Goal: Communication & Community: Answer question/provide support

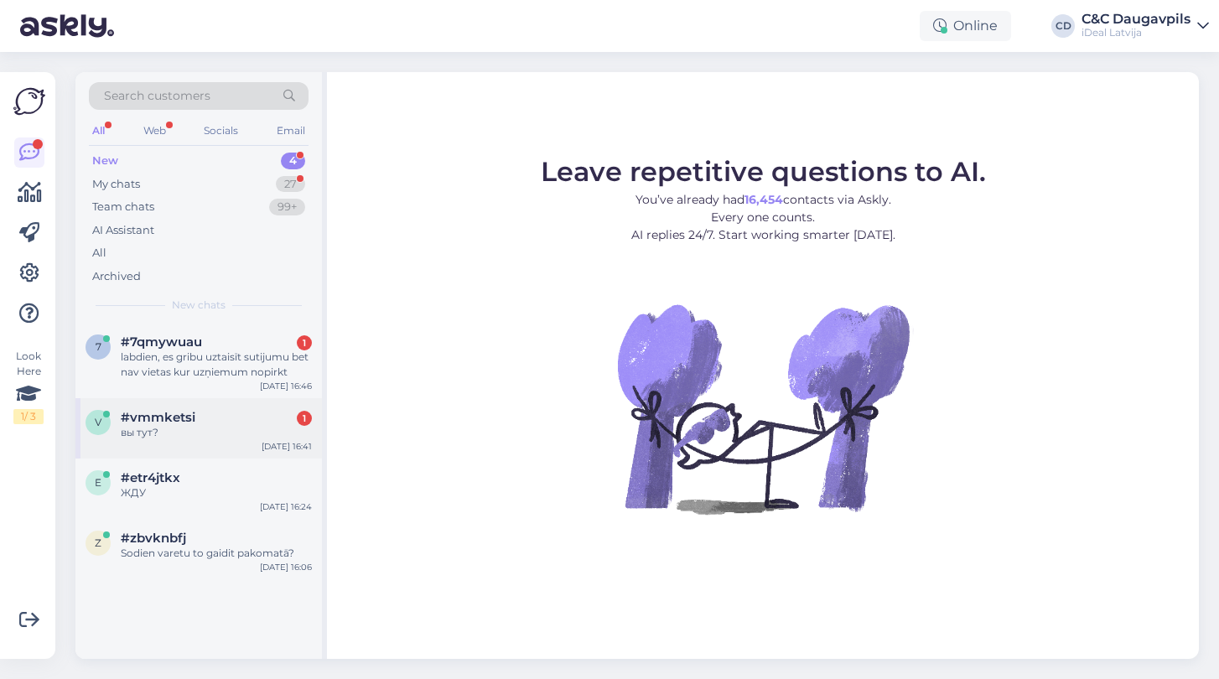
click at [205, 432] on div "вы тут?" at bounding box center [216, 432] width 191 height 15
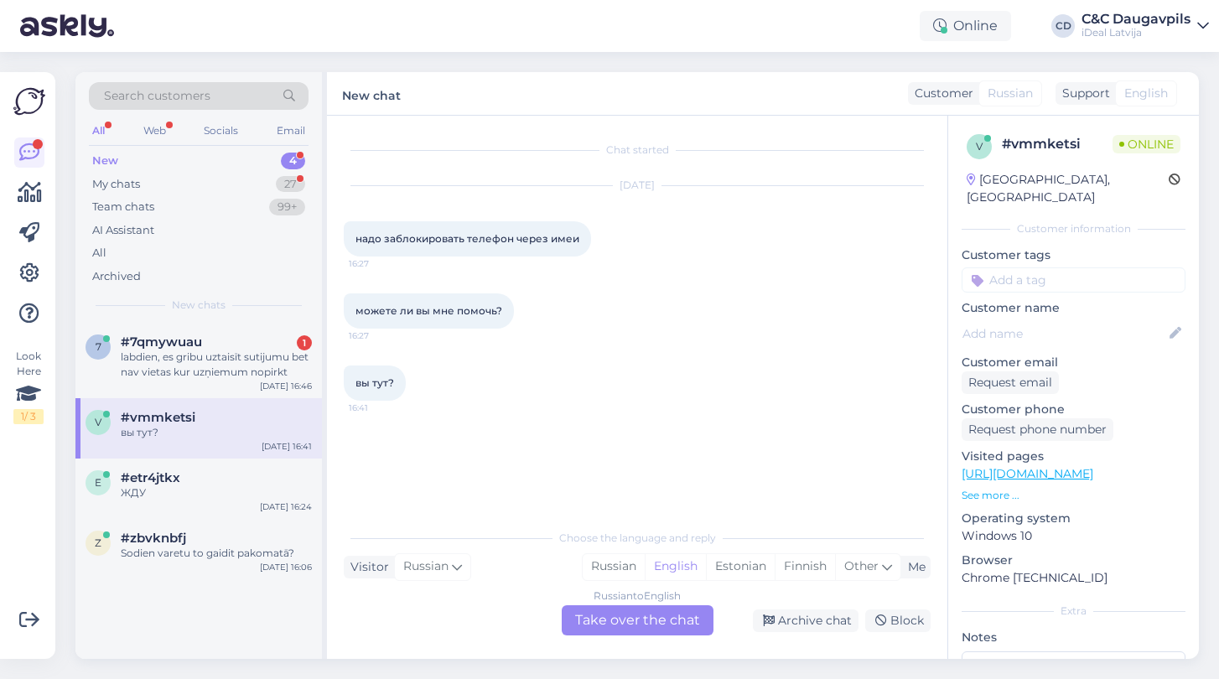
click at [614, 619] on div "Russian to English Take over the chat" at bounding box center [638, 620] width 152 height 30
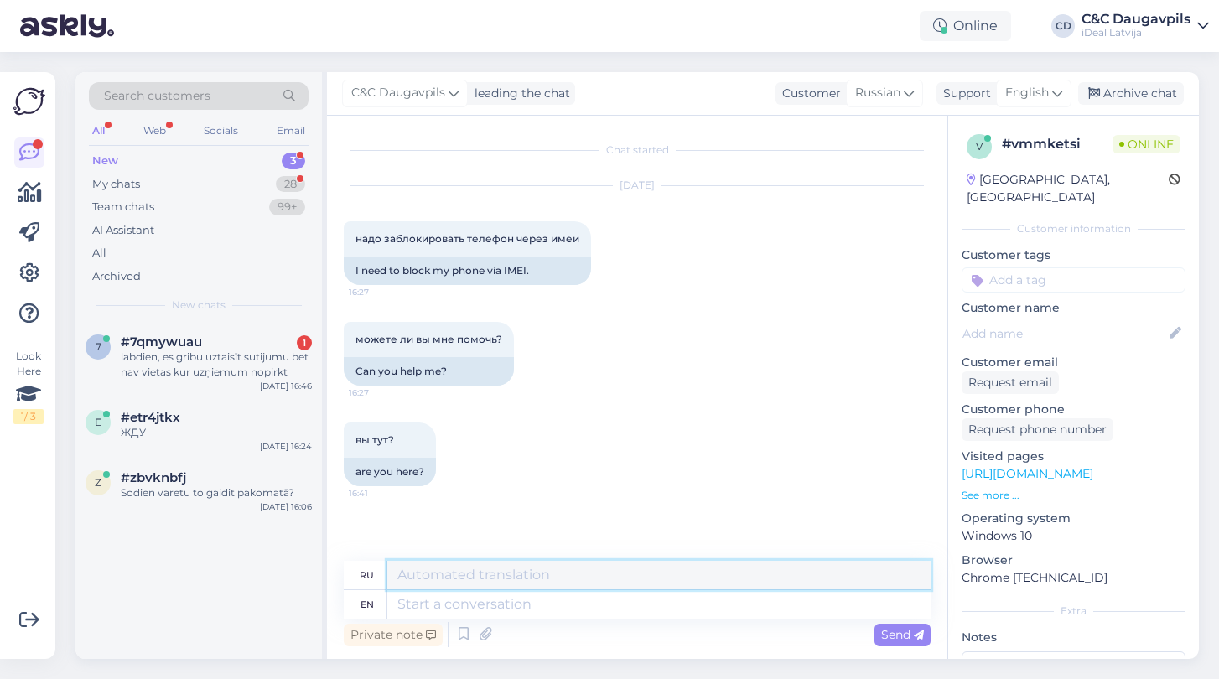
click at [536, 567] on textarea at bounding box center [658, 575] width 543 height 28
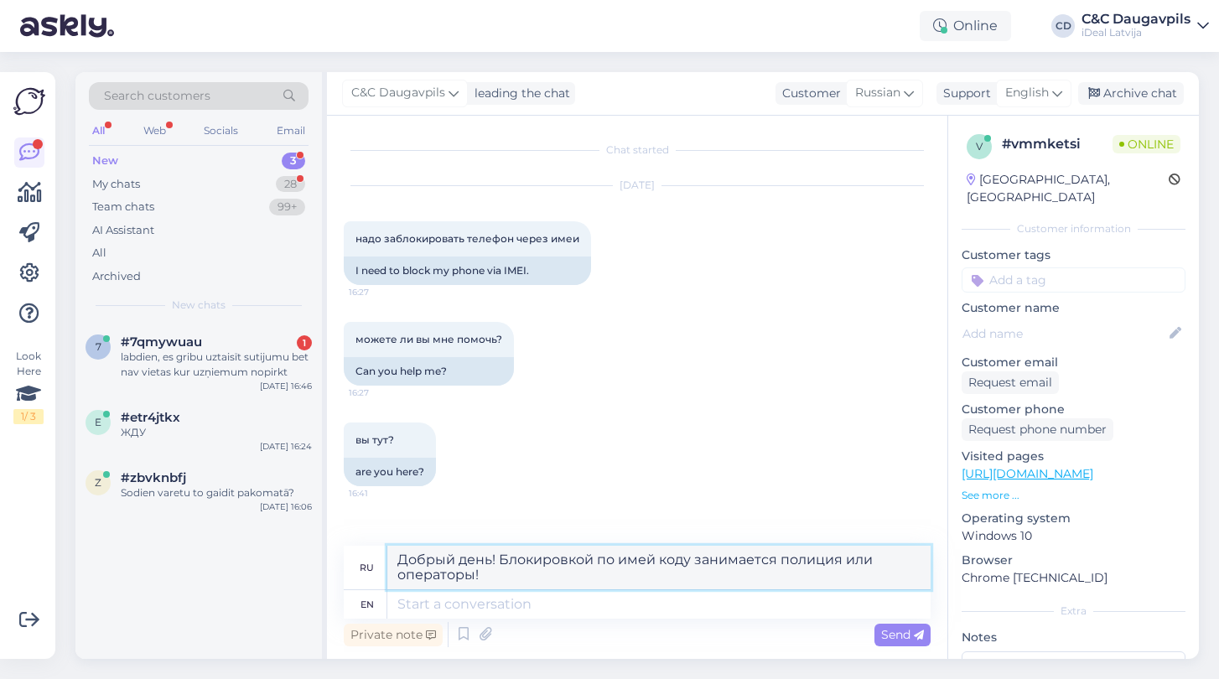
click at [655, 561] on textarea "Добрый день! Блокировкой по имей коду занимается полиция или операторы!" at bounding box center [658, 568] width 543 height 44
type textarea "Добрый день! Блокировкой по imei коду занимается полиция или операторы!"
click at [888, 637] on span "Send" at bounding box center [902, 634] width 43 height 15
click at [889, 637] on span "Send" at bounding box center [902, 634] width 43 height 15
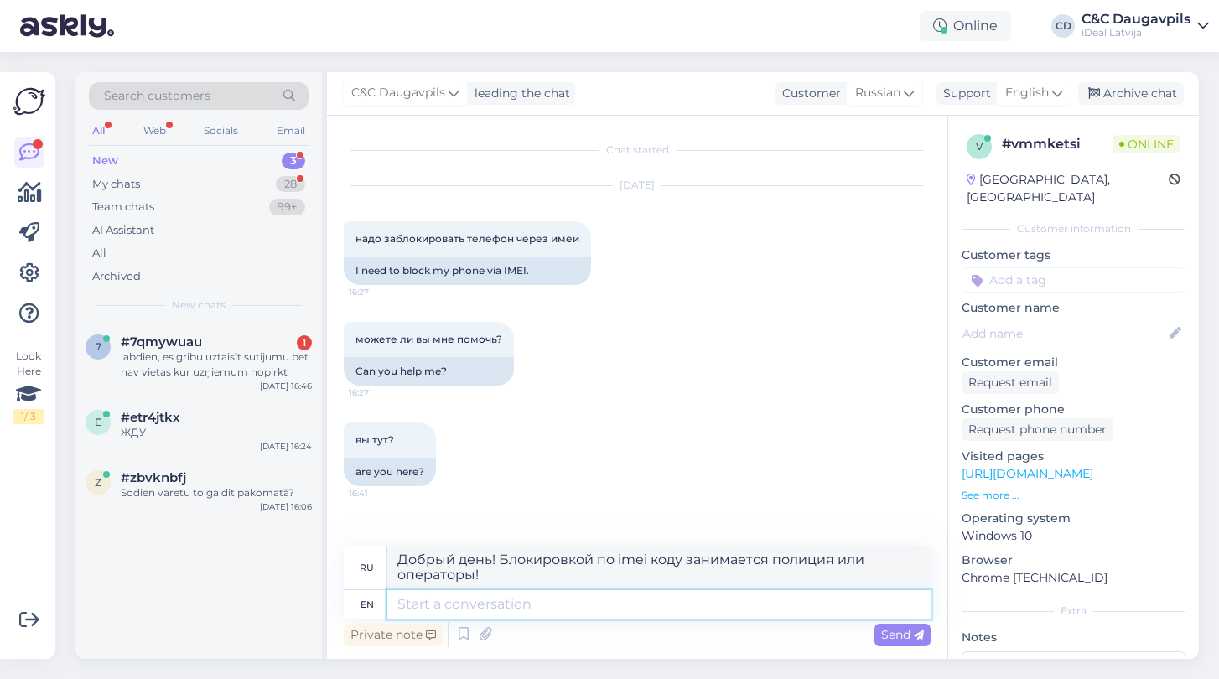
click at [438, 611] on textarea at bounding box center [658, 604] width 543 height 28
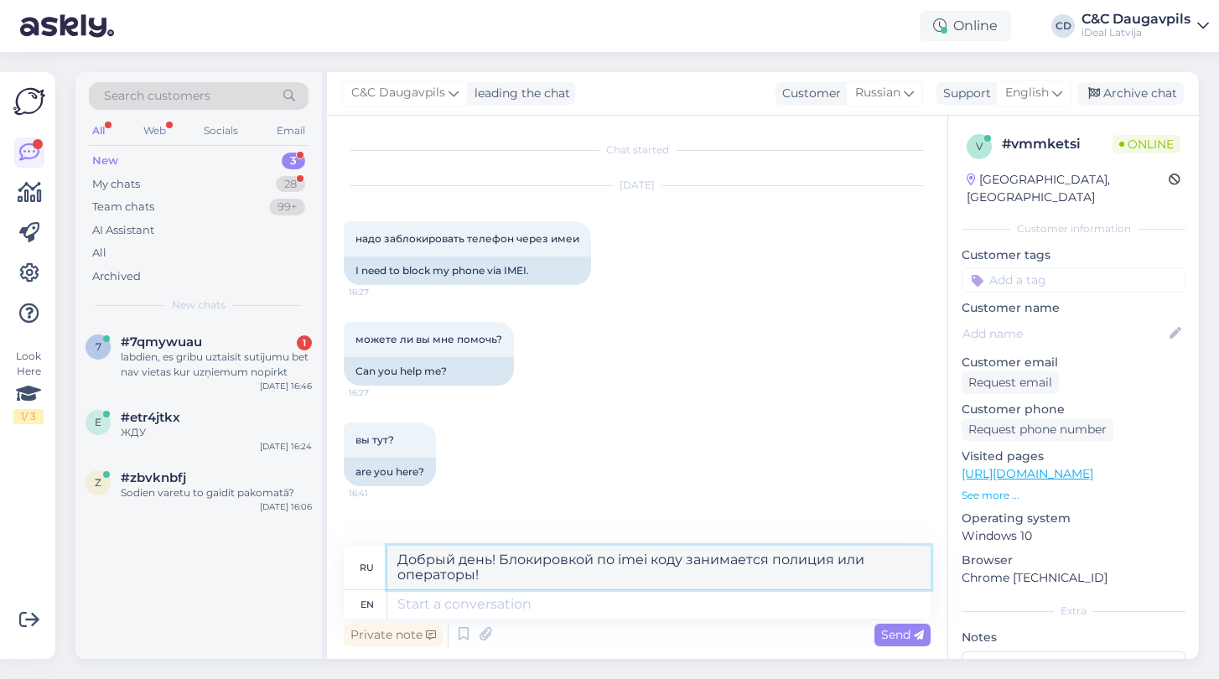
drag, startPoint x: 484, startPoint y: 584, endPoint x: 388, endPoint y: 553, distance: 100.5
click at [388, 553] on textarea "Добрый день! Блокировкой по imei коду занимается полиция или операторы!" at bounding box center [658, 568] width 543 height 44
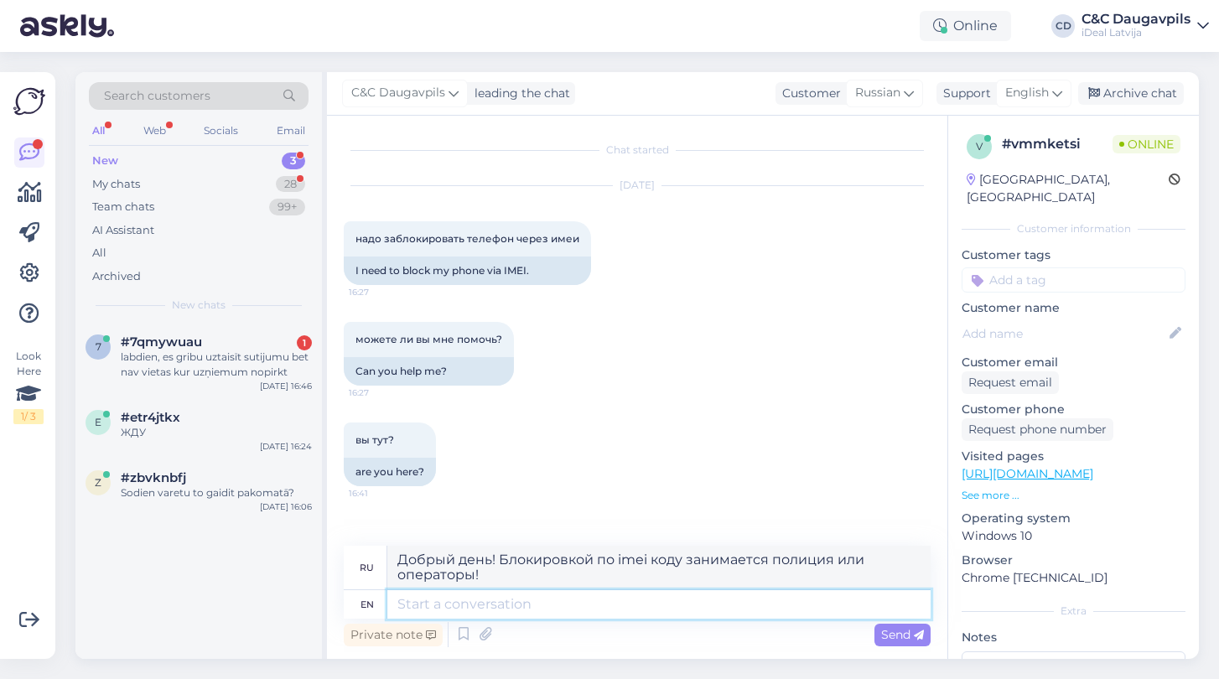
click at [521, 610] on textarea at bounding box center [658, 604] width 543 height 28
paste textarea "Добрый день! Блокировкой по imei коду занимается полиция или операторы!"
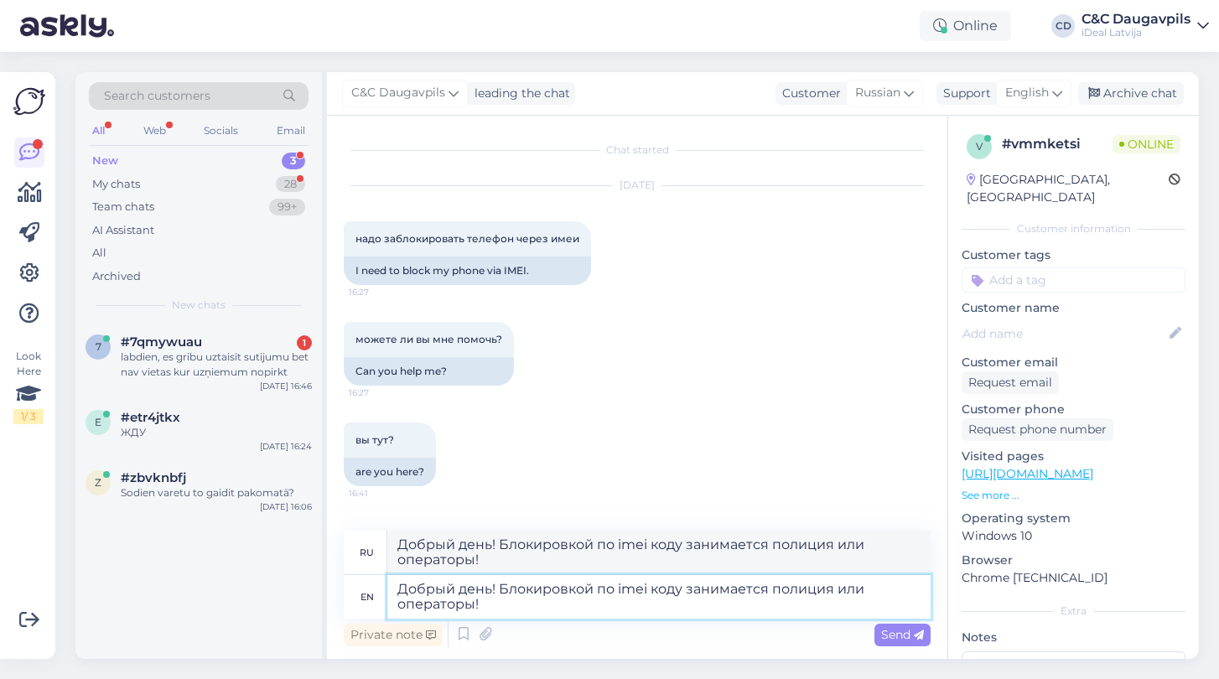
type textarea "Добрый день! Блокировкой по imei коду занимается полиция или операторы!"
type textarea "Добрый день! Блокировка по коду imeiу выполняется полицией или операторами!"
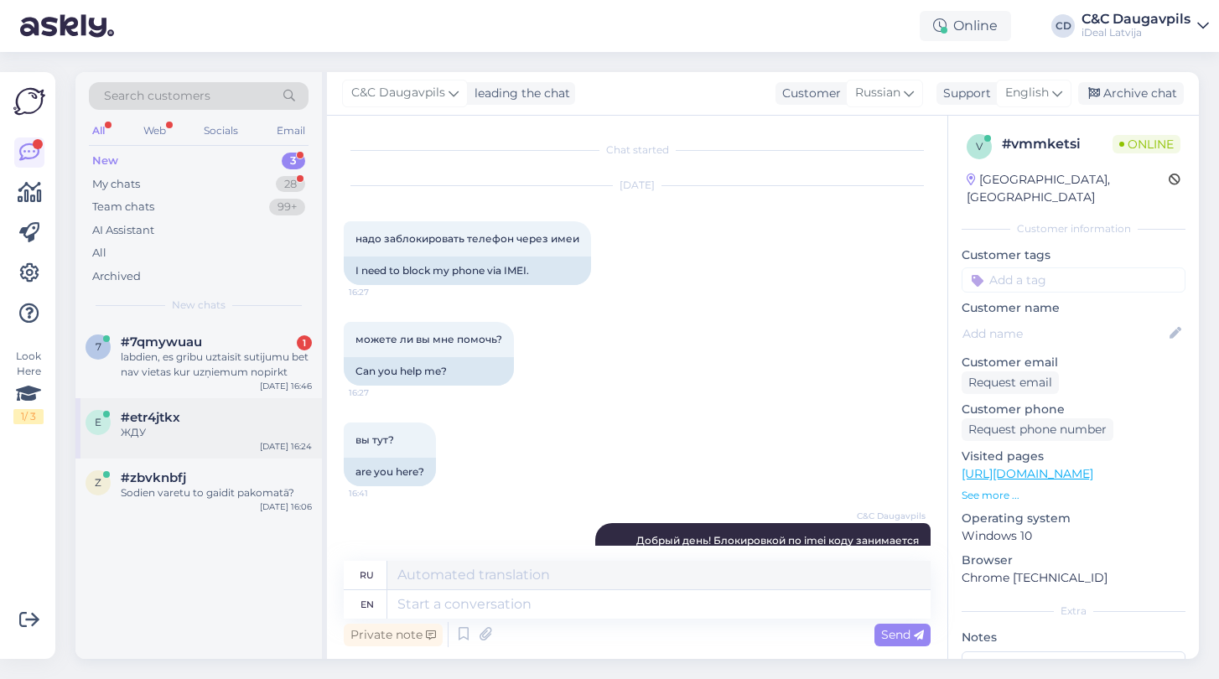
click at [168, 438] on div "e #etr4jtkx ЖДУ [DATE] 16:24" at bounding box center [198, 428] width 246 height 60
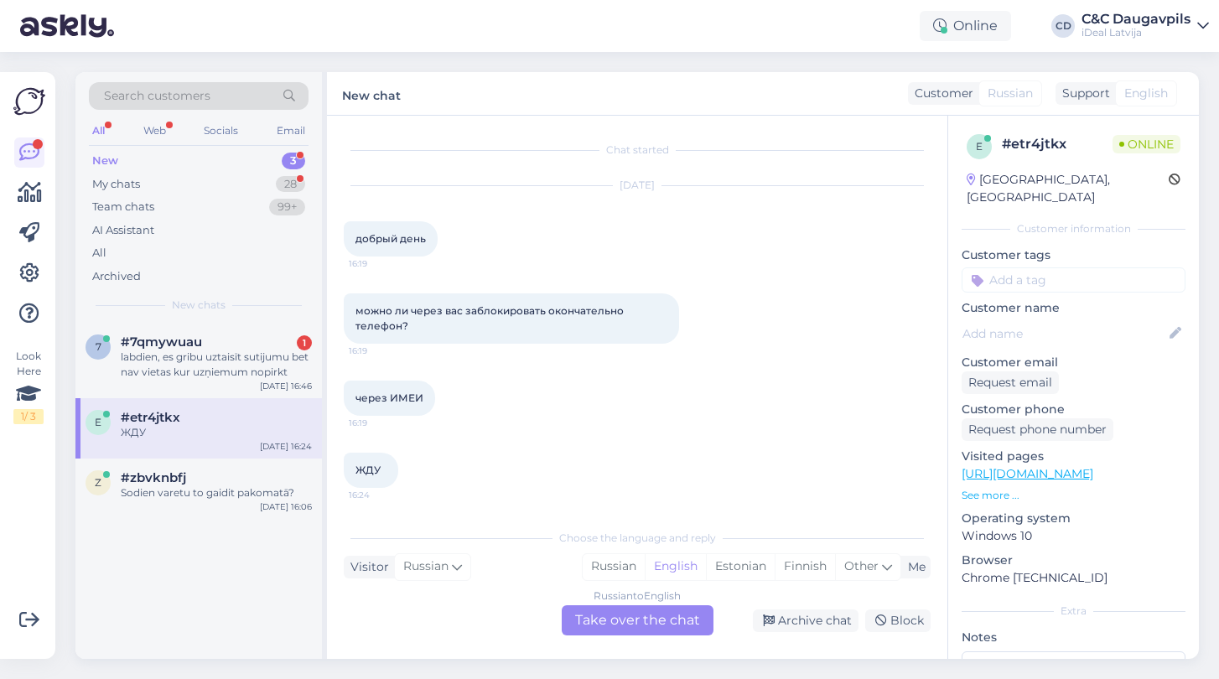
scroll to position [1, 0]
click at [655, 627] on div "Russian to English Take over the chat" at bounding box center [638, 620] width 152 height 30
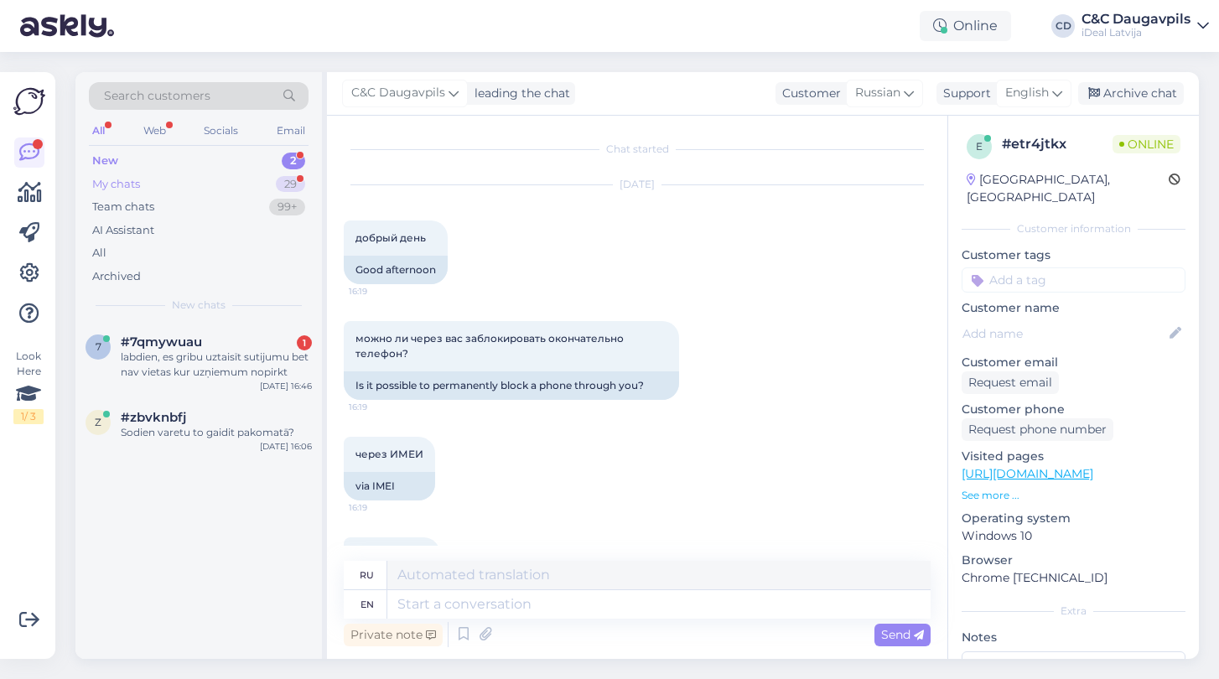
click at [235, 189] on div "My chats 29" at bounding box center [199, 184] width 220 height 23
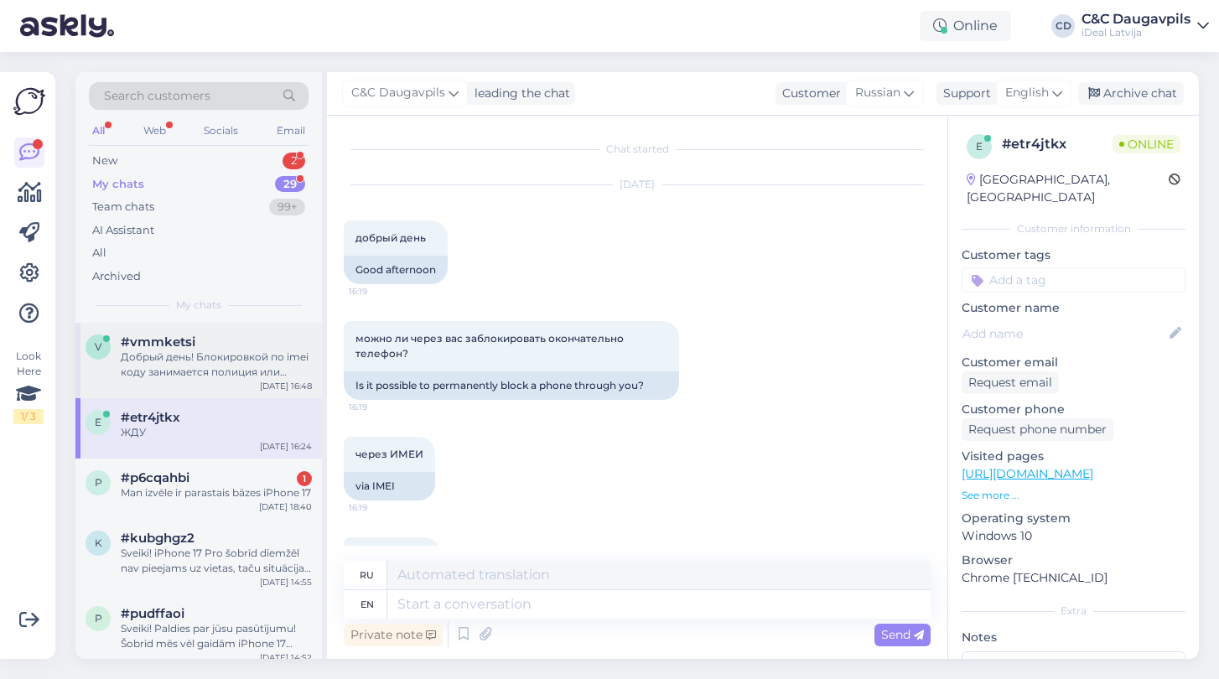
click at [217, 380] on div "v #vmmketsi Добрый день! Блокировкой по imei коду занимается полиция или операт…" at bounding box center [198, 360] width 246 height 75
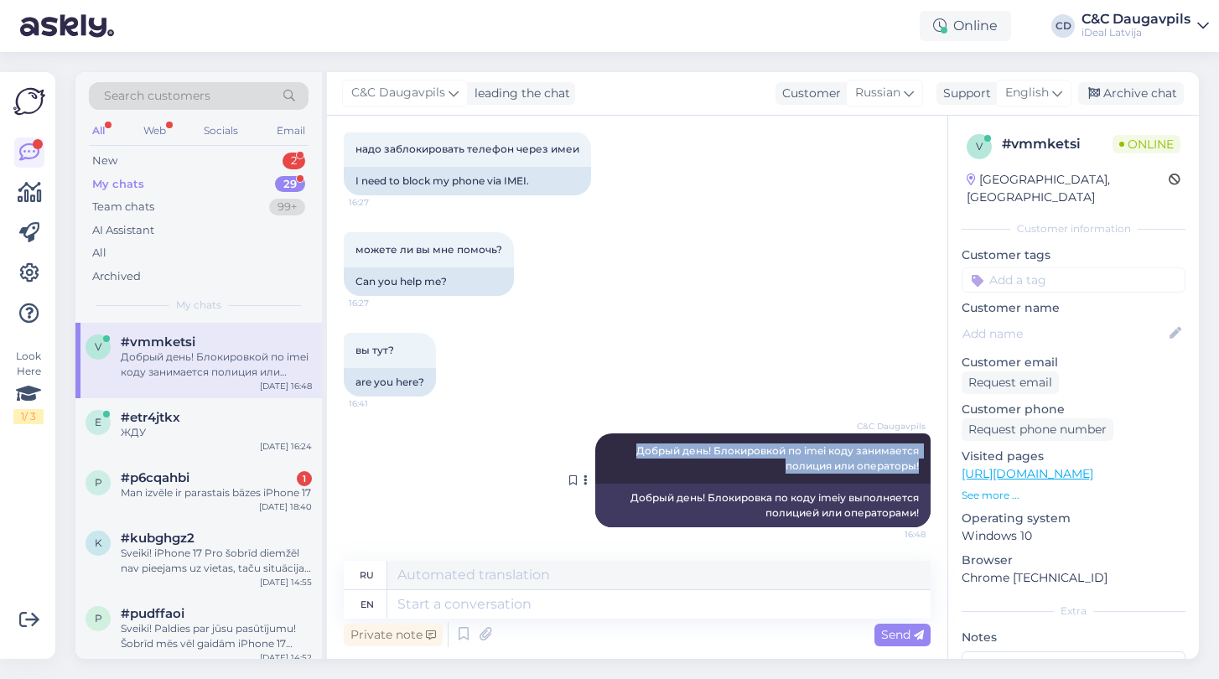
drag, startPoint x: 639, startPoint y: 453, endPoint x: 890, endPoint y: 473, distance: 252.3
click at [890, 473] on div "C&C Daugavpils Добрый день! Блокировкой по imei коду занимается полиция или опе…" at bounding box center [762, 458] width 335 height 50
copy span "Добрый день! Блокировкой по imei коду занимается полиция или операторы!"
click at [192, 425] on div "ЖДУ" at bounding box center [216, 432] width 191 height 15
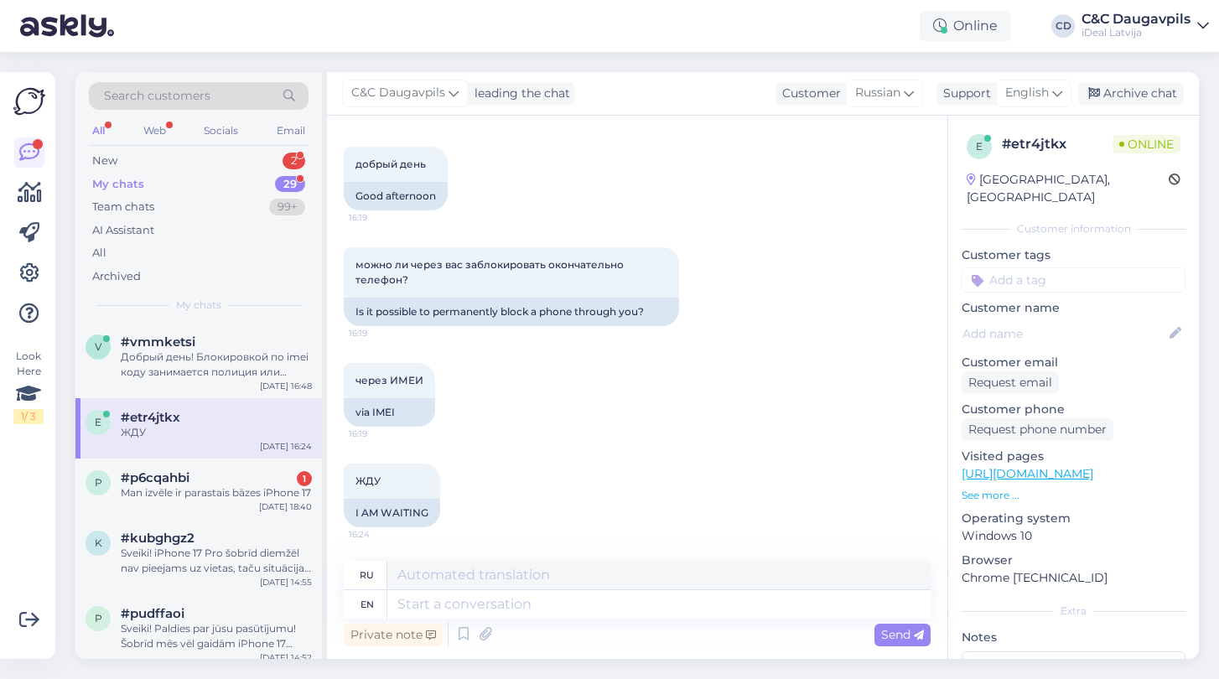
scroll to position [75, 0]
click at [1043, 90] on span "English" at bounding box center [1027, 93] width 44 height 18
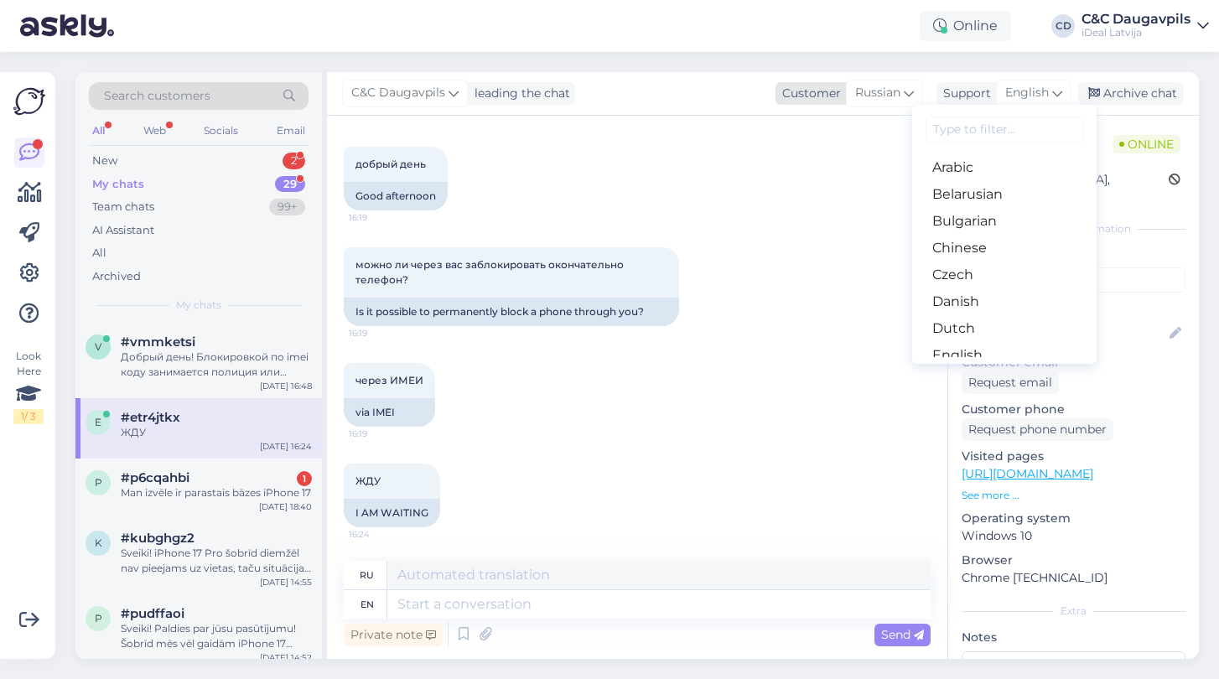
click at [904, 93] on icon at bounding box center [909, 93] width 10 height 18
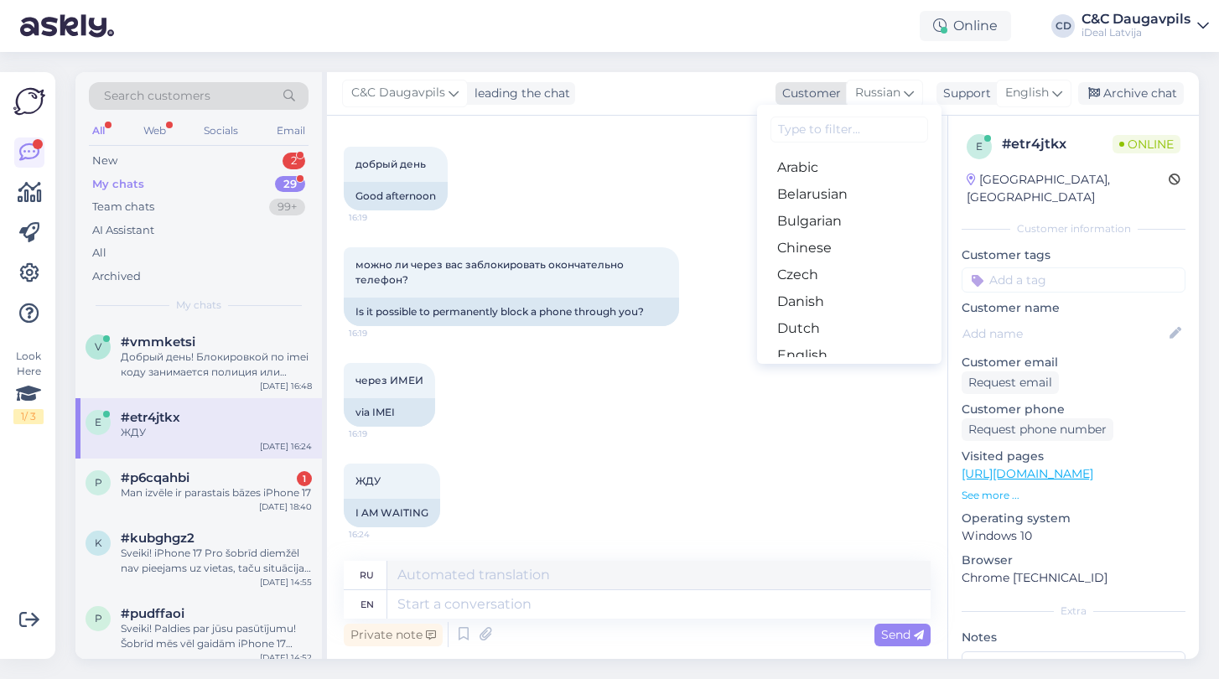
click at [812, 98] on div "Customer" at bounding box center [807, 94] width 65 height 18
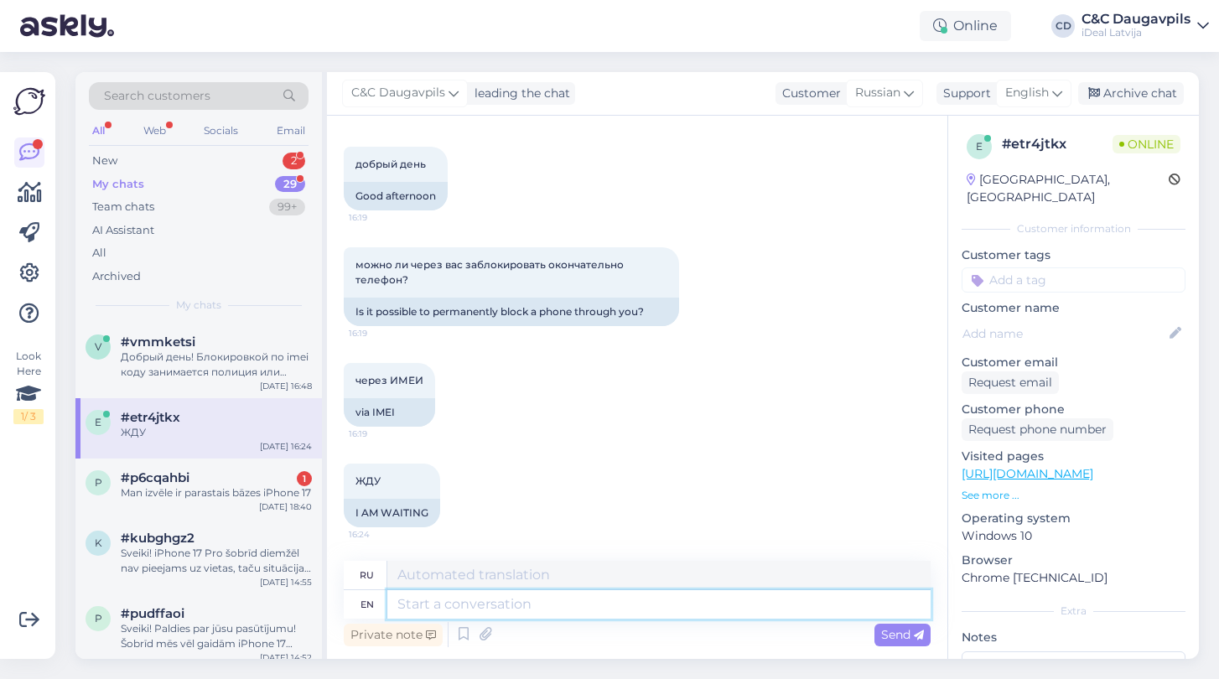
click at [475, 603] on textarea at bounding box center [658, 604] width 543 height 28
paste textarea "Добрый день! Блокировкой по imei коду занимается полиция или операторы!"
type textarea "Добрый день! Блокировкой по imei коду занимается полиция или операторы!"
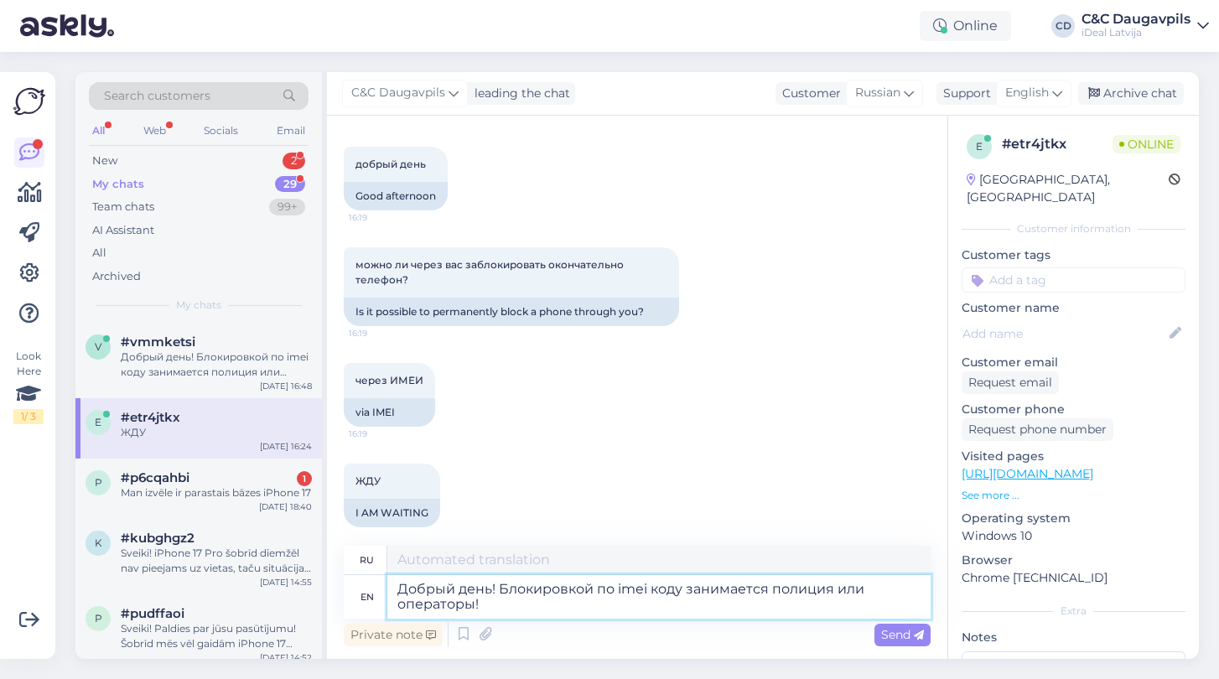
type textarea "Добрый день! Блокировка по коду imeiу выполняется полицией или операторами!"
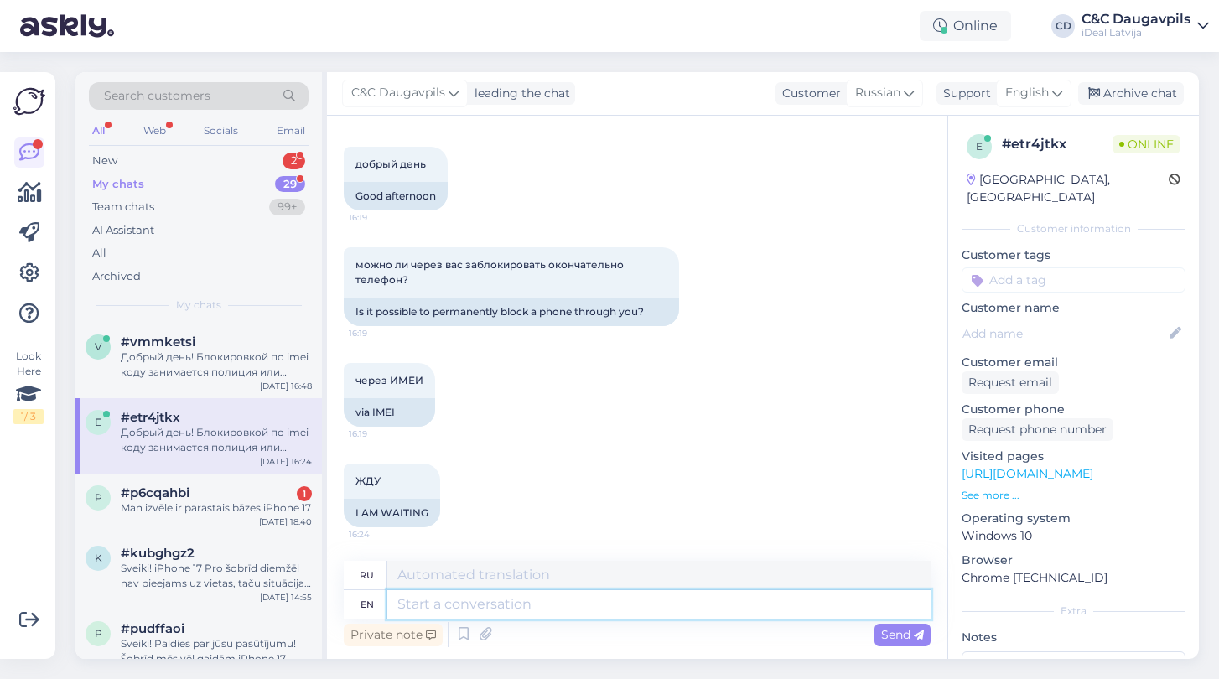
scroll to position [205, 0]
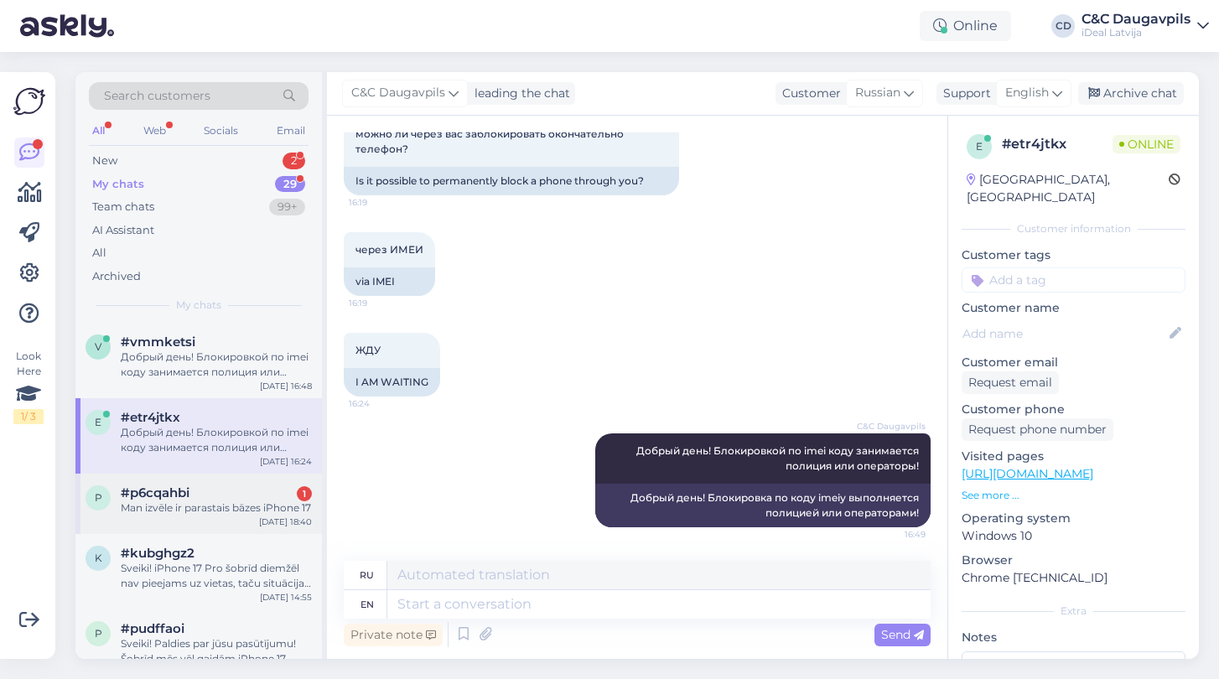
click at [231, 500] on div "Man izvēle ir parastais bāzes iPhone 17" at bounding box center [216, 507] width 191 height 15
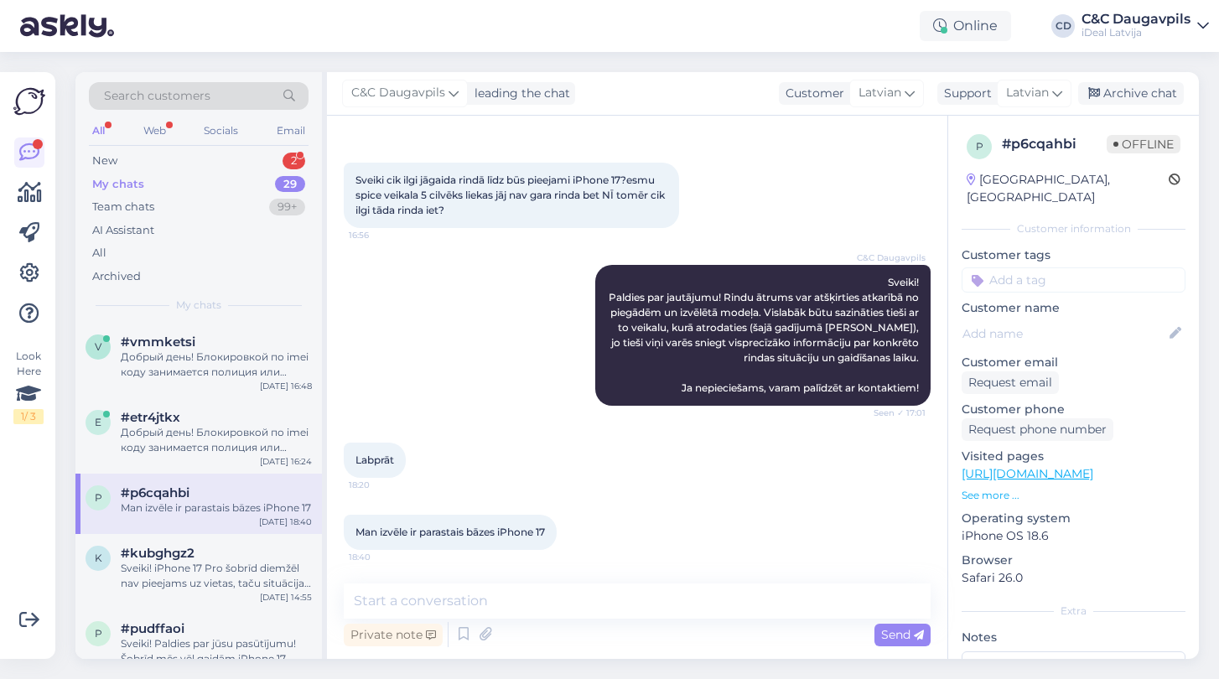
scroll to position [59, 0]
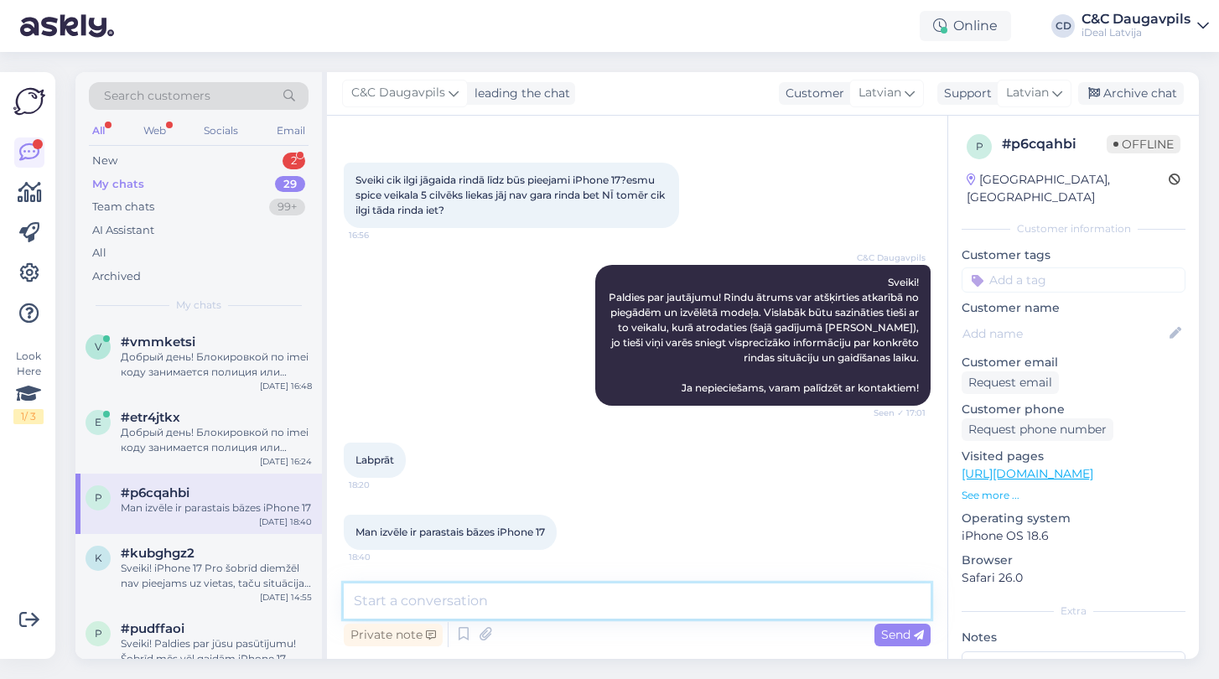
click at [515, 610] on textarea at bounding box center [637, 600] width 587 height 35
paste textarea "371 2 8030305"
type textarea "Sveiki! Spices veikala numurs - 371 2 8030305"
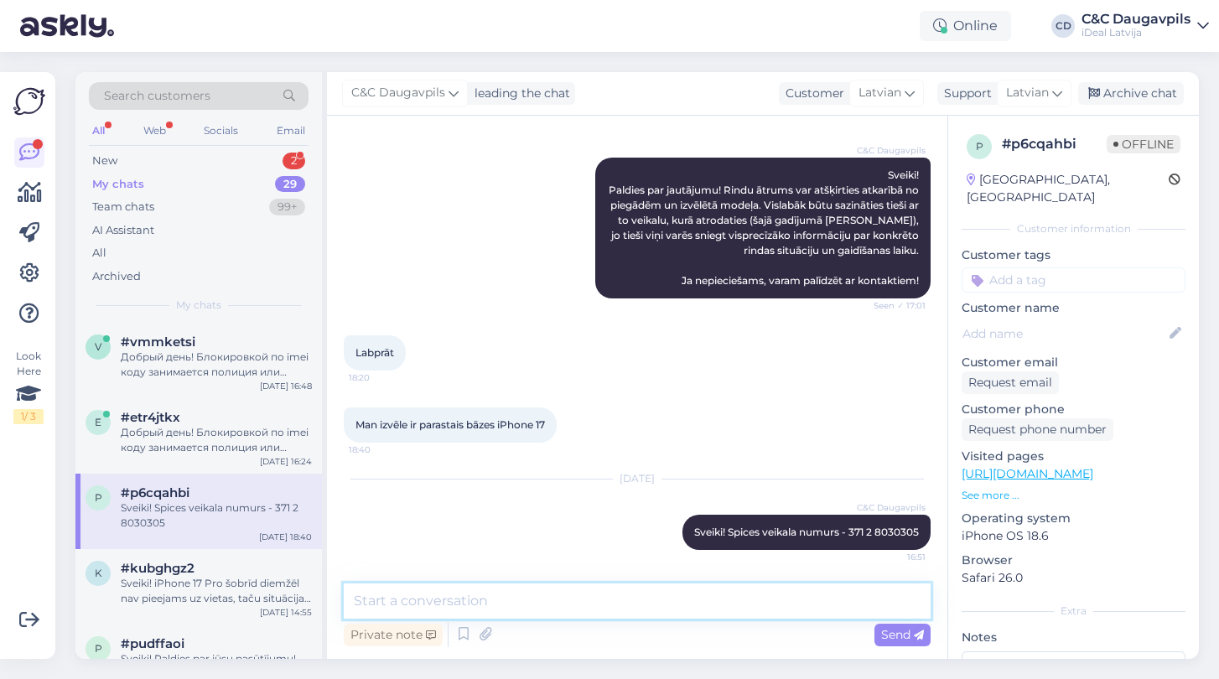
scroll to position [11, 0]
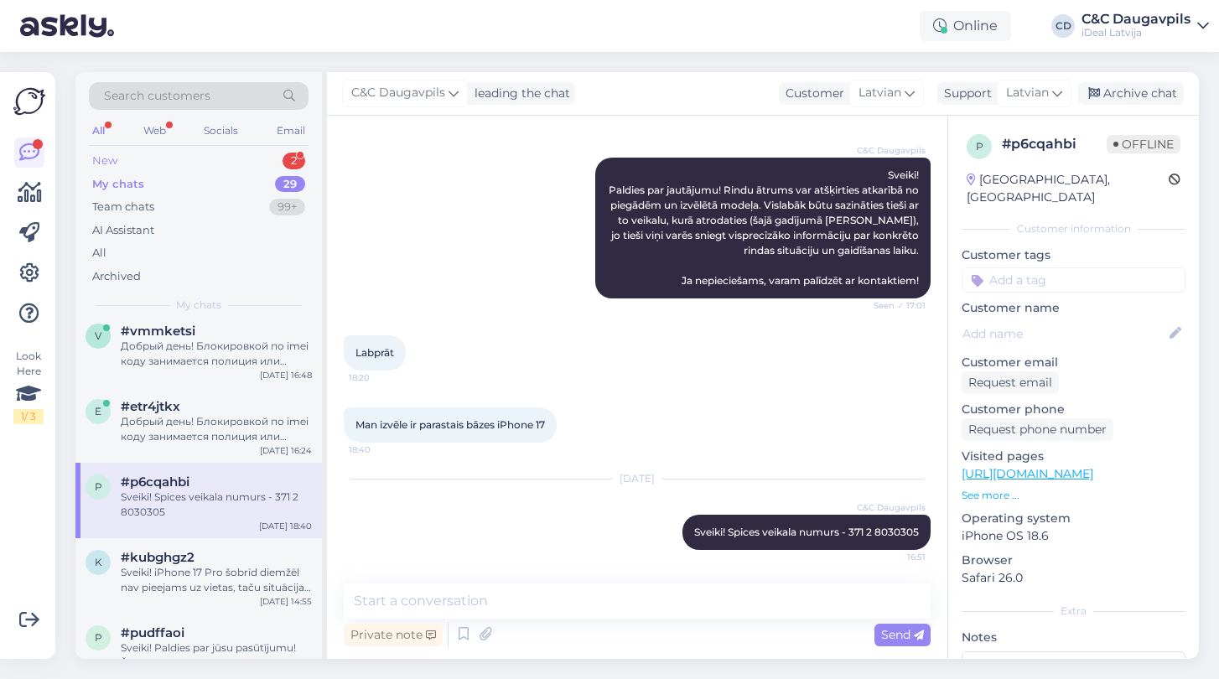
click at [207, 159] on div "New 2" at bounding box center [199, 160] width 220 height 23
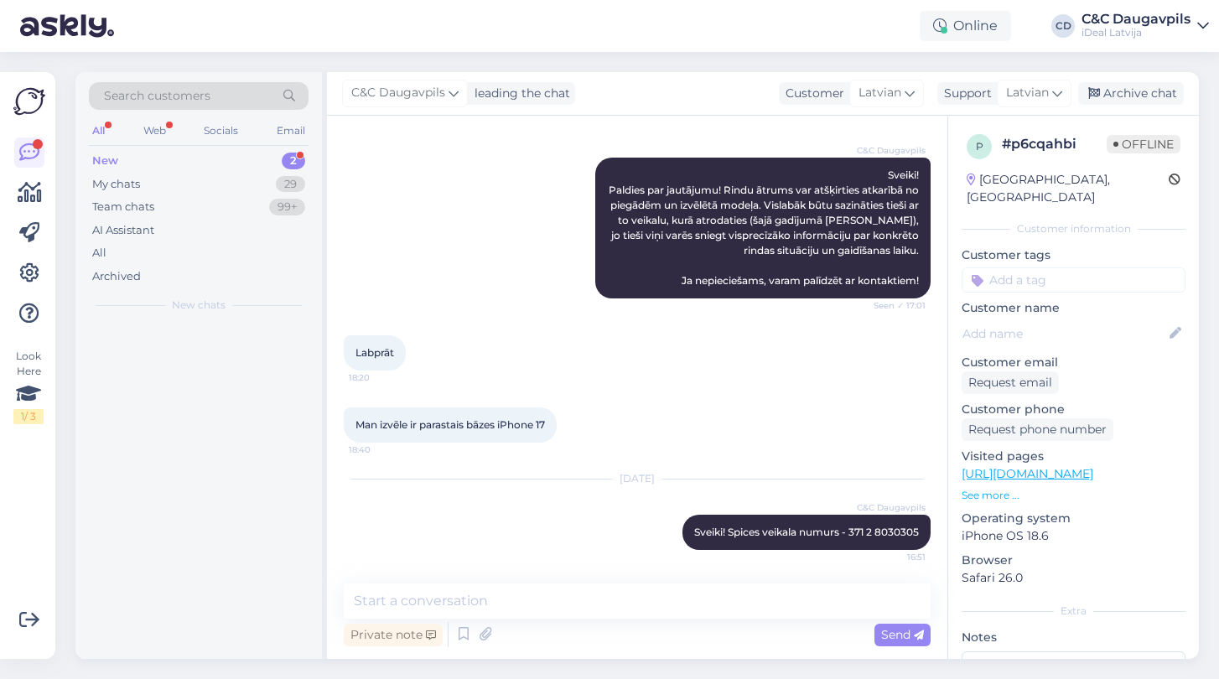
scroll to position [0, 0]
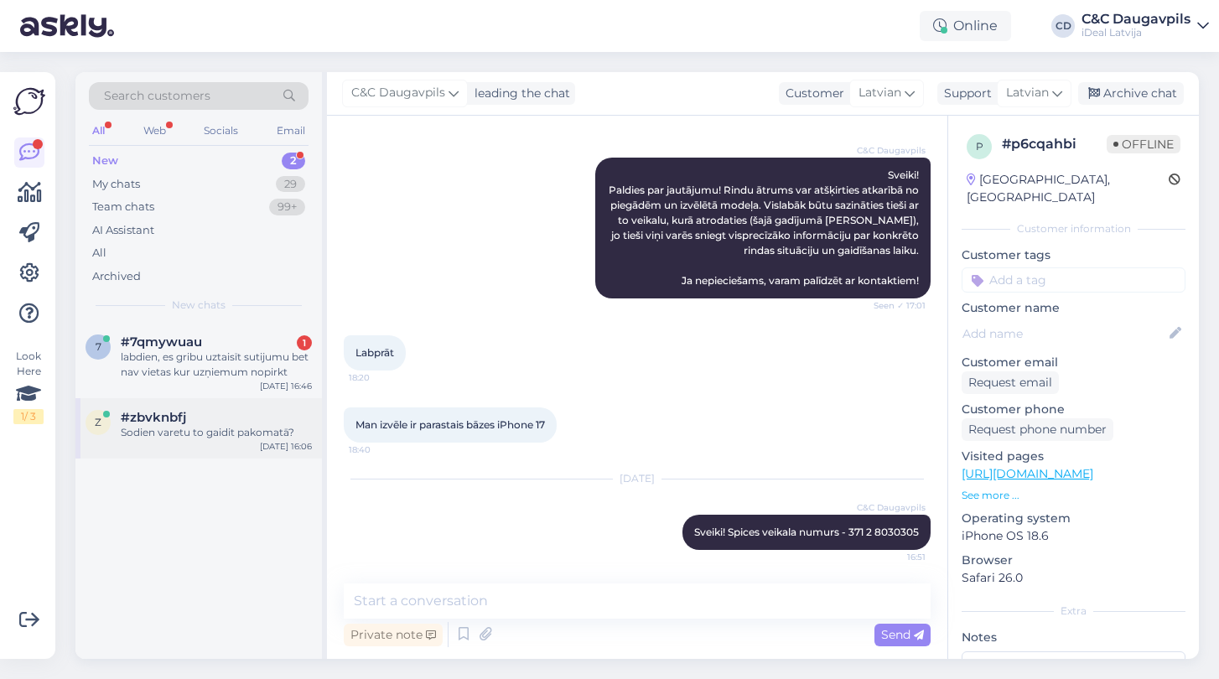
click at [201, 432] on div "Sodien varetu to gaidit pakomatā?" at bounding box center [216, 432] width 191 height 15
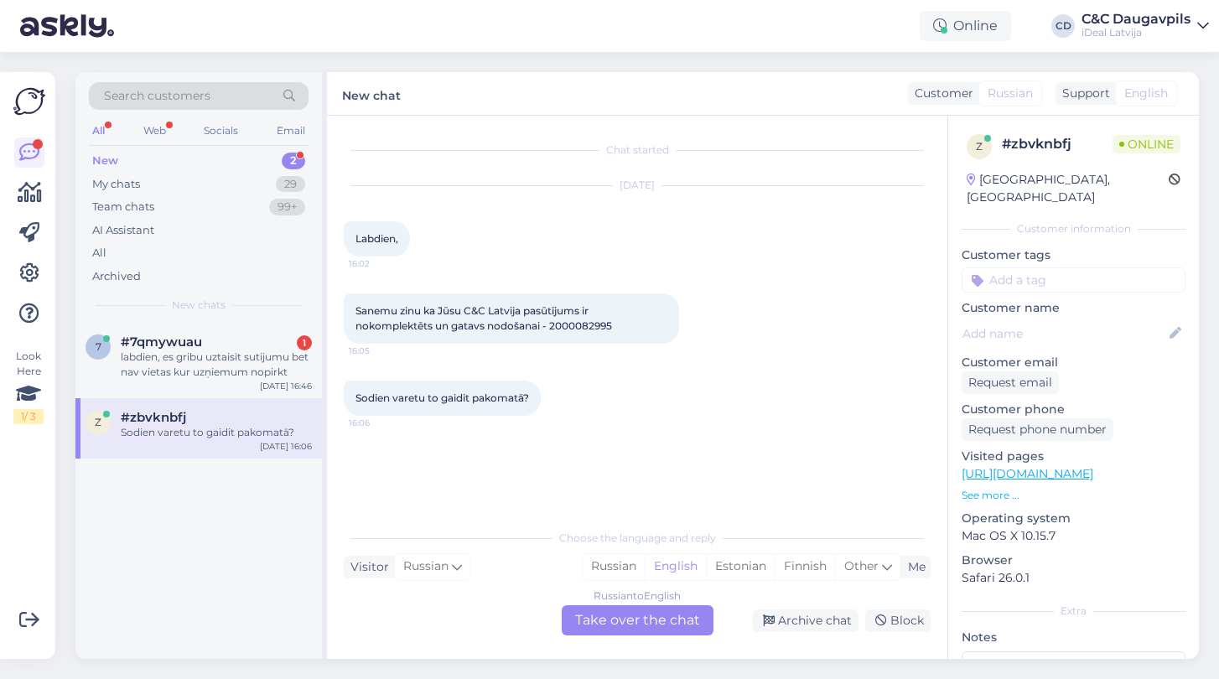
click at [582, 327] on span "Sanemu zinu ka Jūsu C&C Latvija pasūtījums ir nokomplektēts un gatavs nodošanai…" at bounding box center [483, 318] width 256 height 28
copy div "2000082995 16:05"
click at [609, 623] on div "Russian to English Take over the chat" at bounding box center [638, 620] width 152 height 30
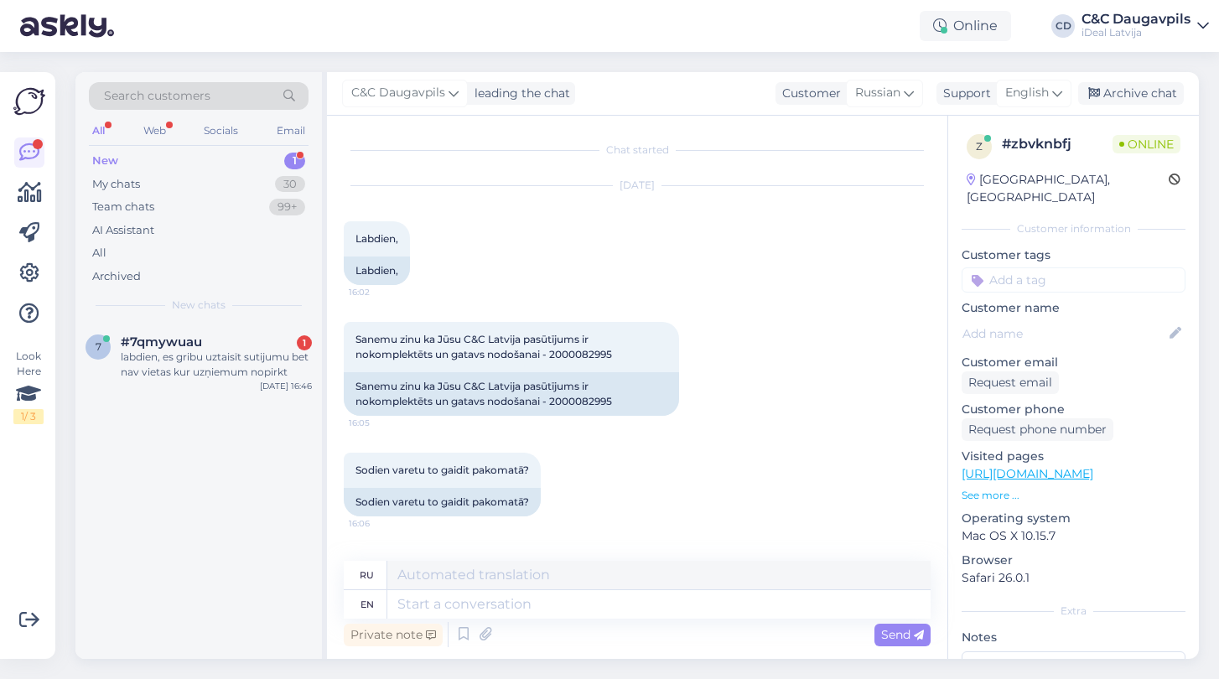
click at [364, 584] on div "ru" at bounding box center [367, 575] width 14 height 28
click at [366, 593] on div "en" at bounding box center [366, 604] width 13 height 28
click at [957, 94] on div "Support" at bounding box center [963, 94] width 54 height 18
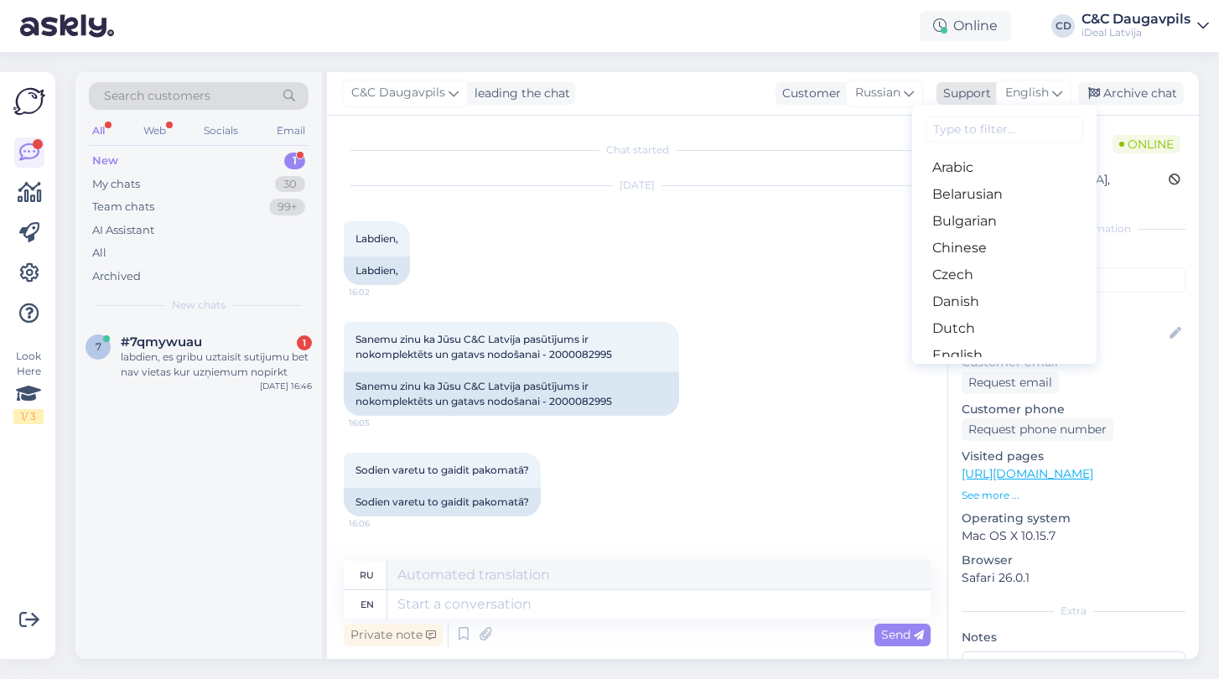
click at [1040, 92] on span "English" at bounding box center [1027, 93] width 44 height 18
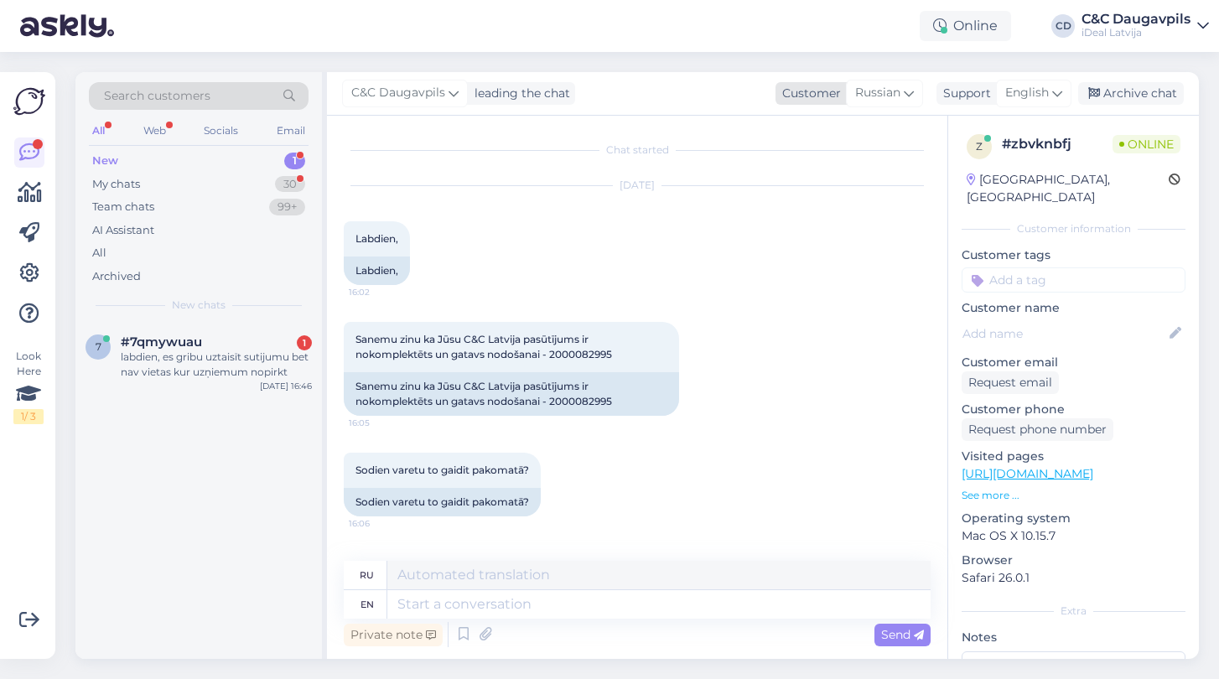
click at [911, 94] on icon at bounding box center [909, 93] width 10 height 18
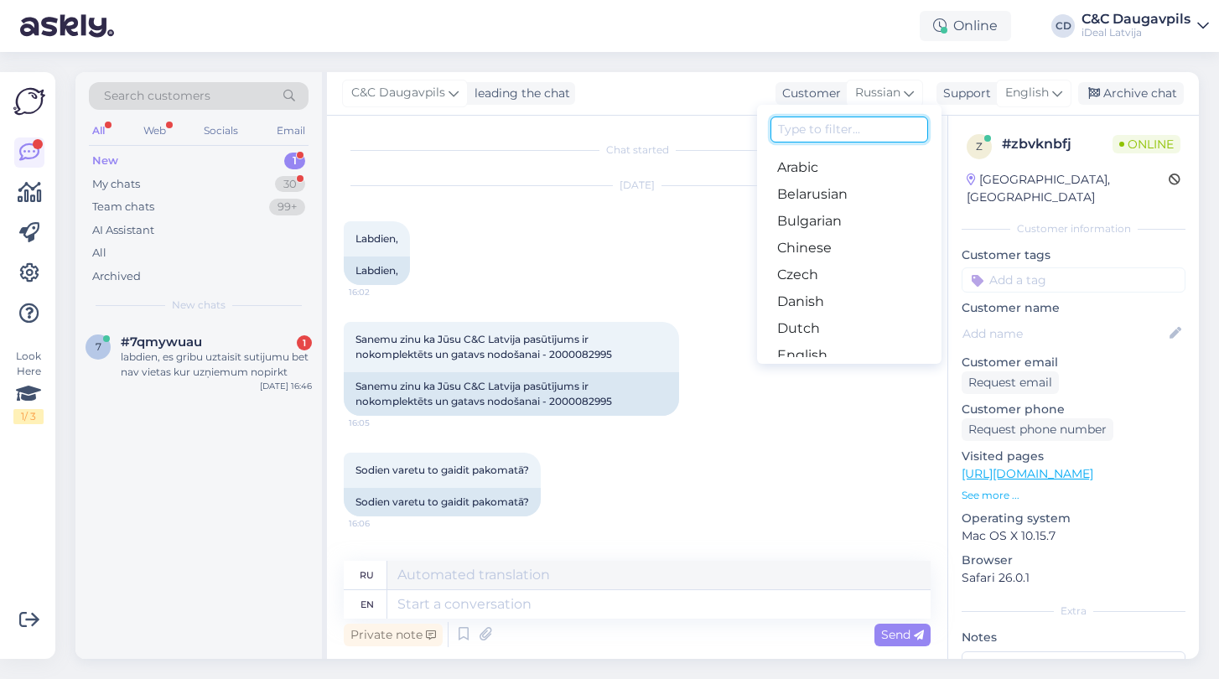
click at [858, 126] on input at bounding box center [849, 130] width 158 height 26
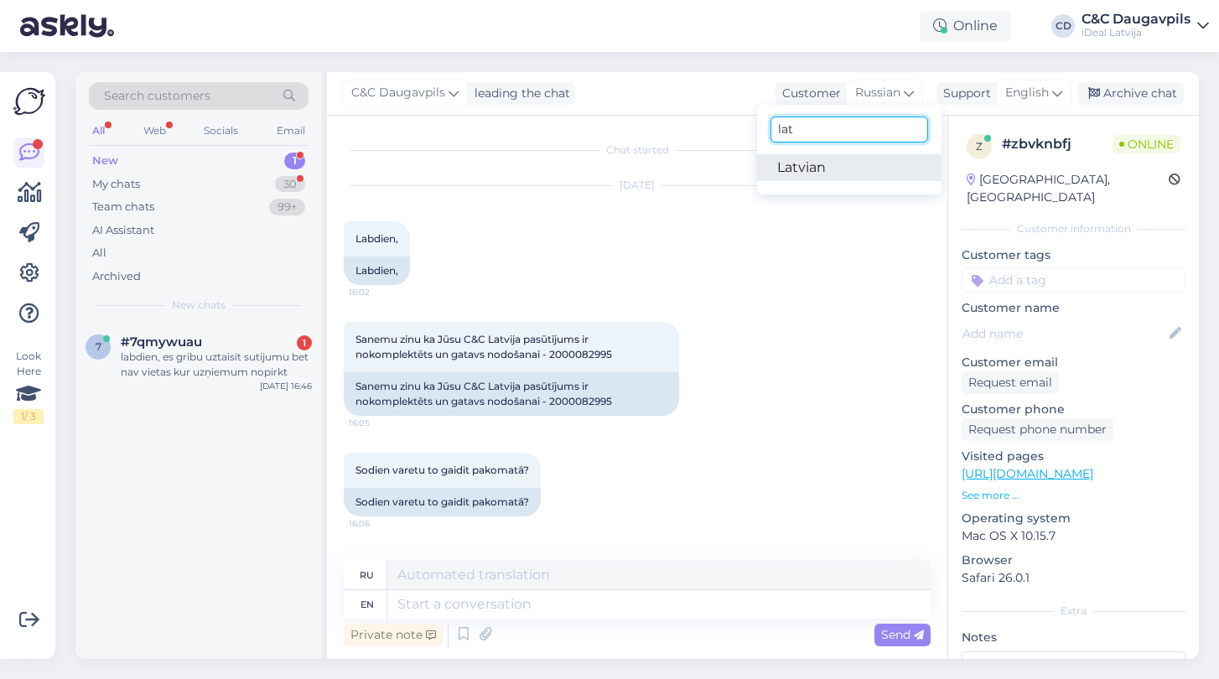
type input "lat"
click at [852, 163] on link "Latvian" at bounding box center [849, 167] width 184 height 27
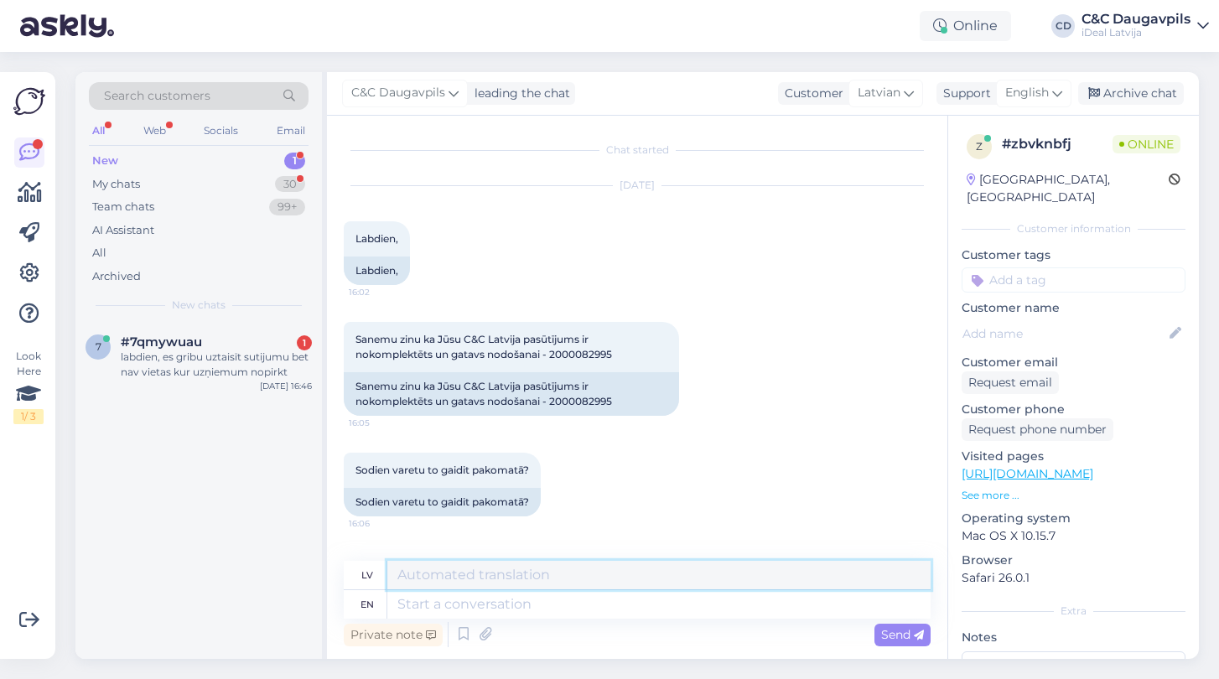
click at [437, 575] on textarea at bounding box center [658, 575] width 543 height 28
click at [907, 92] on icon at bounding box center [909, 93] width 10 height 18
click at [1034, 99] on span "English" at bounding box center [1027, 93] width 44 height 18
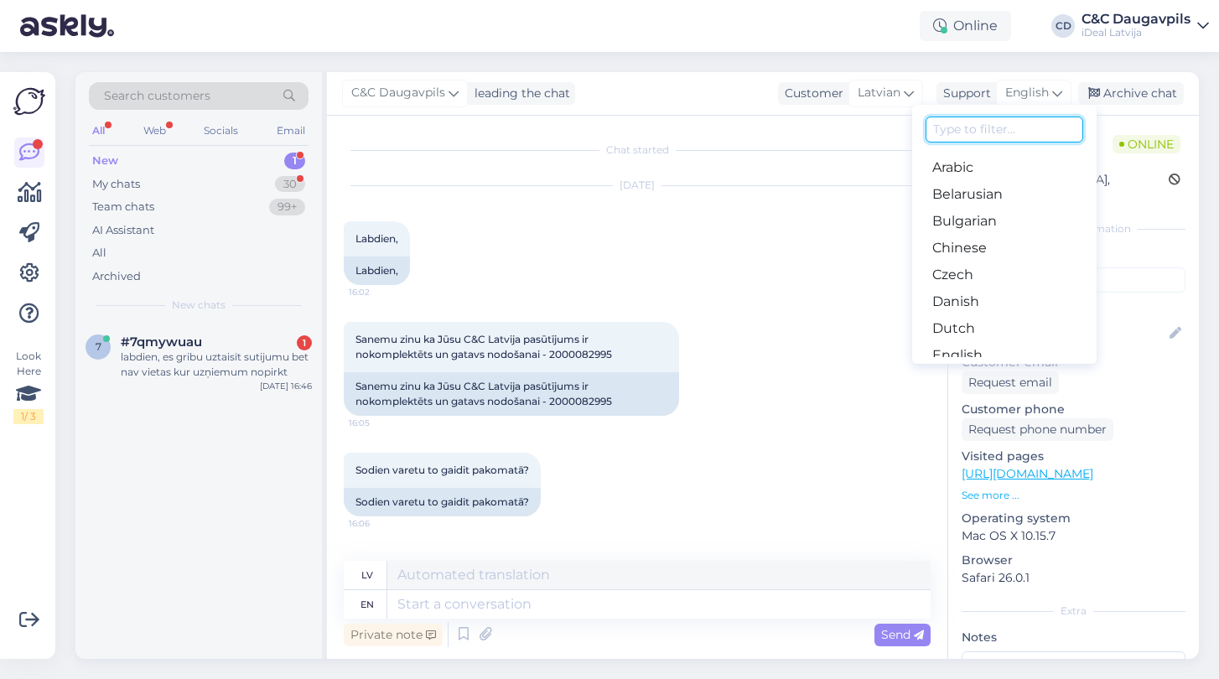
click at [1011, 128] on input at bounding box center [1004, 130] width 158 height 26
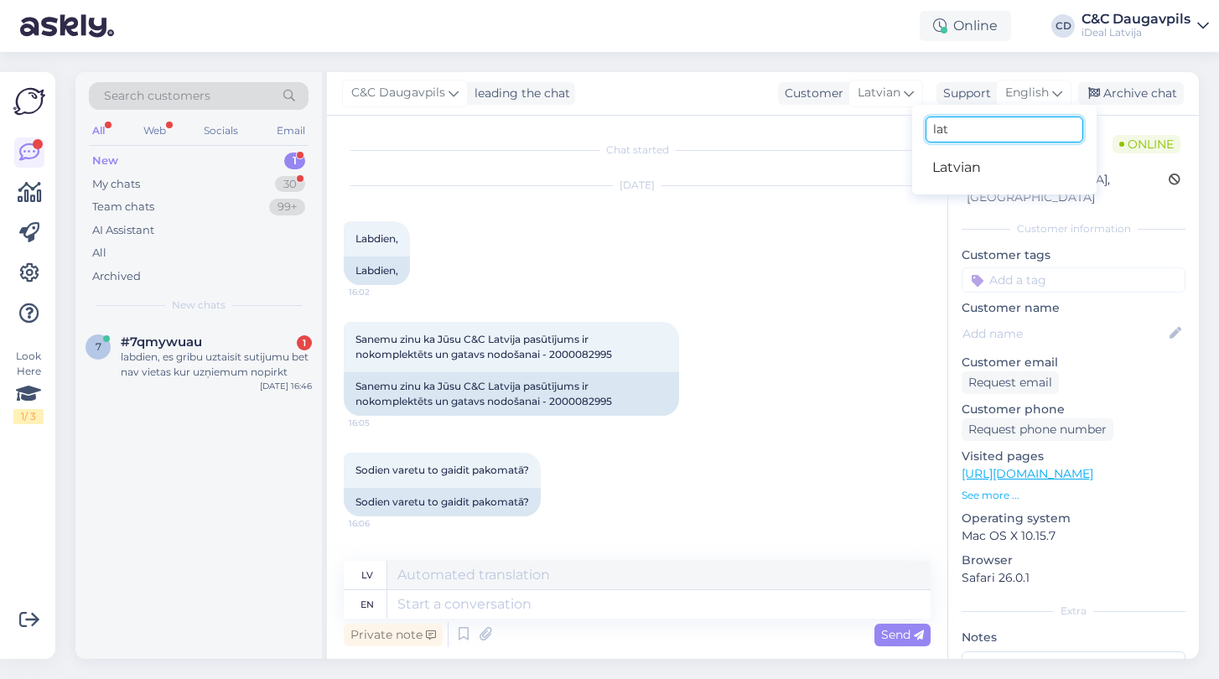
type input "lat"
click at [978, 153] on ul "Latvian" at bounding box center [1004, 168] width 184 height 40
click at [978, 163] on link "Latvian" at bounding box center [1004, 167] width 184 height 27
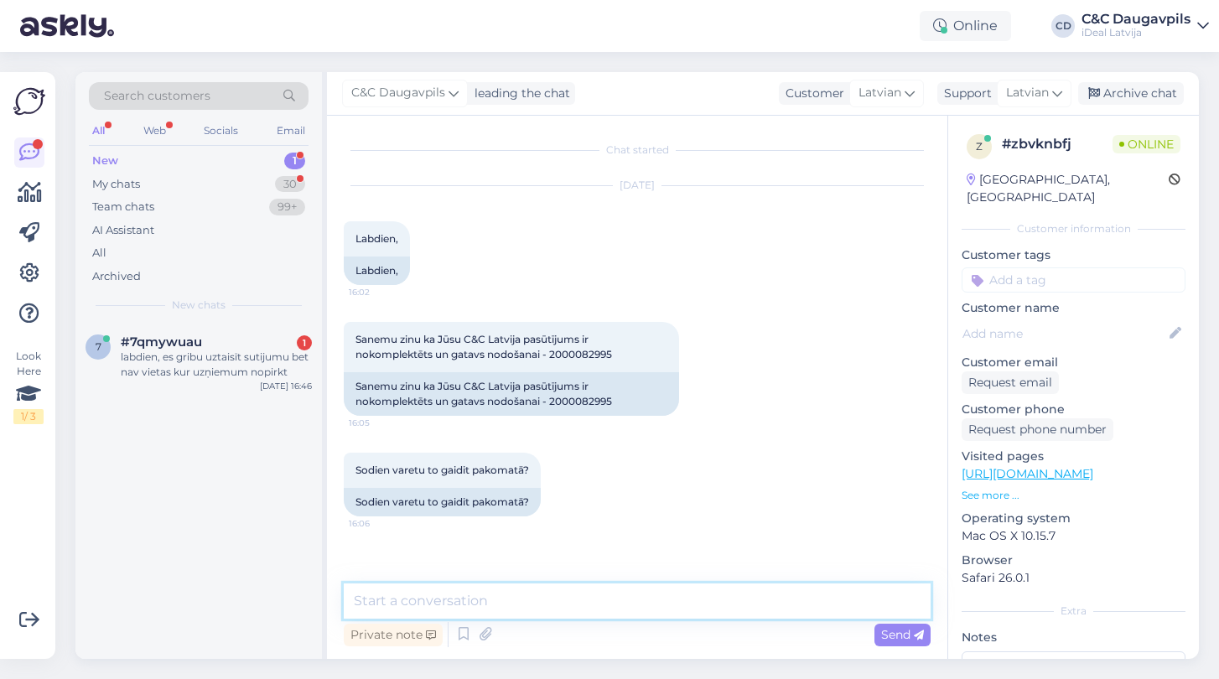
click at [465, 604] on textarea at bounding box center [637, 600] width 587 height 35
type textarea "s"
paste textarea "2000082995"
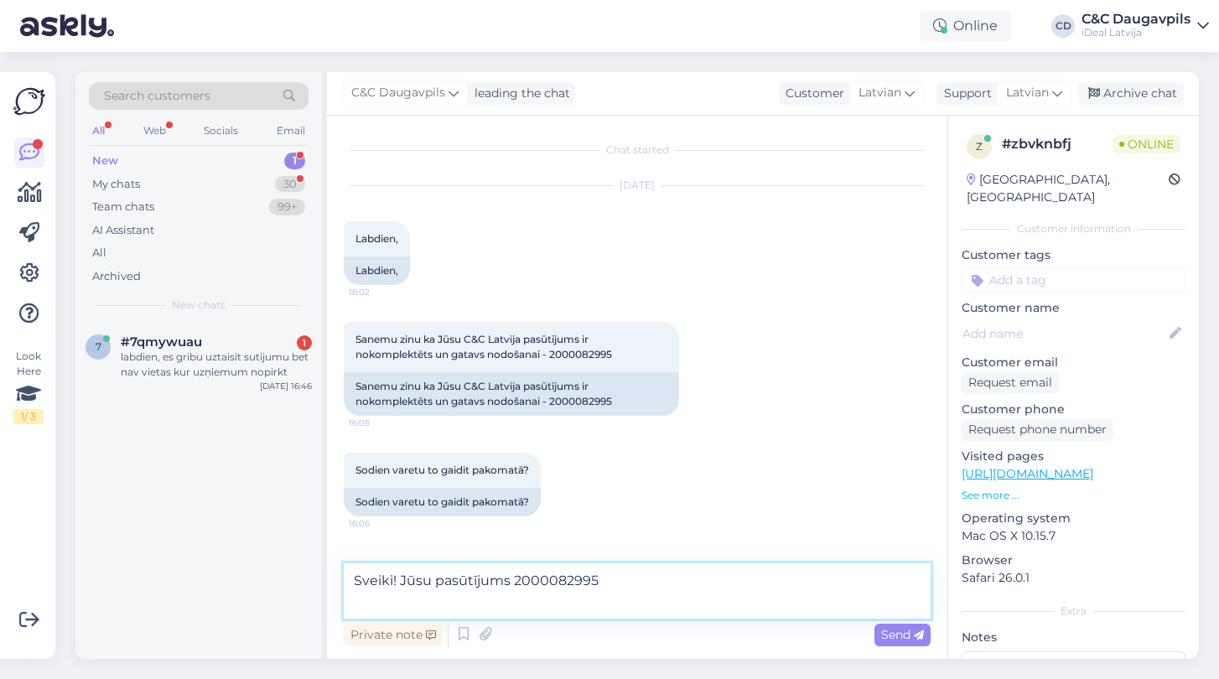
click at [624, 588] on textarea "Sveiki! Jūsu pasūtījums 2000082995" at bounding box center [637, 590] width 587 height 55
click at [599, 579] on textarea "Sveiki! Jūsu pasūtījums 2000082995" at bounding box center [637, 590] width 587 height 55
type textarea "Sveiki! Jūsu pasūtījums 2000082995 šodien tiks ievietots Omnivas pakomatā! :)"
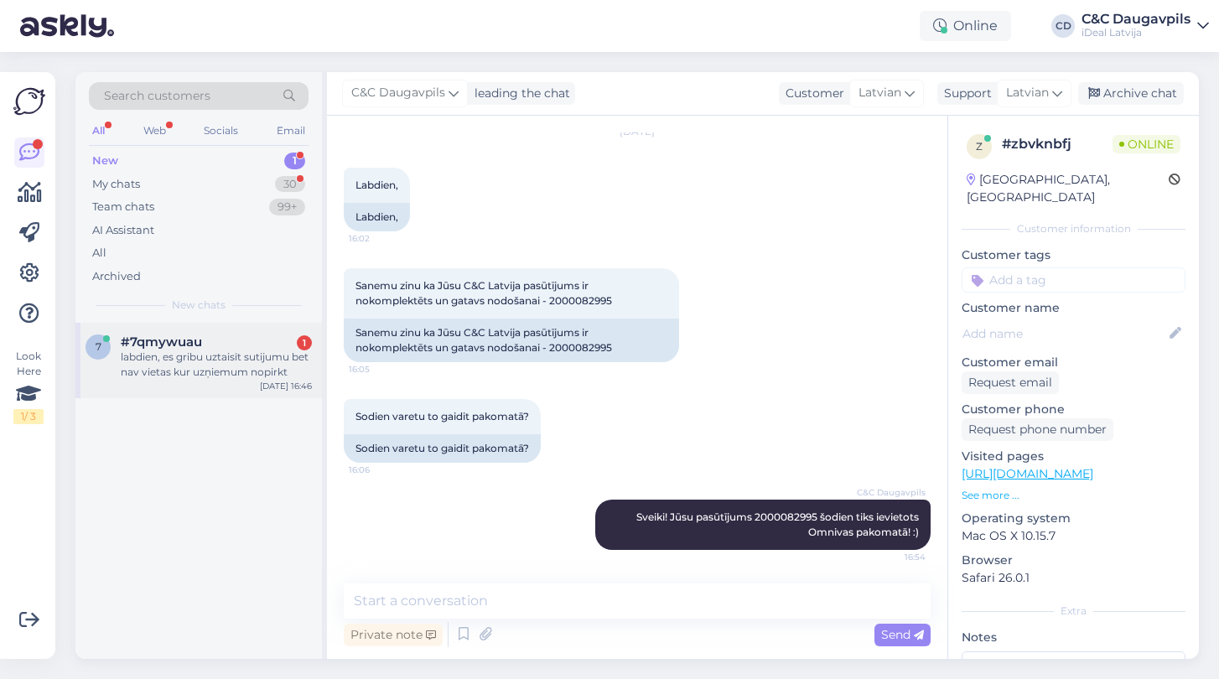
click at [184, 364] on div "labdien, es gribu uztaisīt sutijumu bet nav vietas kur uzņiemum nopirkt" at bounding box center [216, 365] width 191 height 30
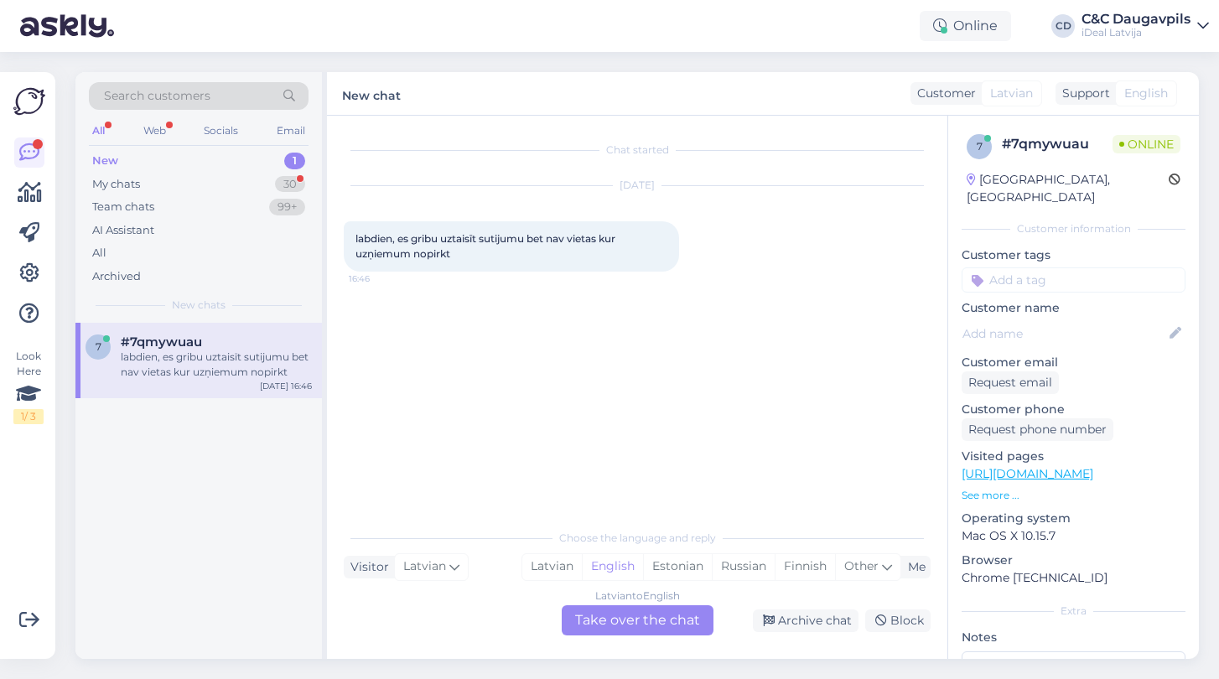
scroll to position [0, 0]
click at [626, 619] on div "Latvian to English Take over the chat" at bounding box center [638, 620] width 152 height 30
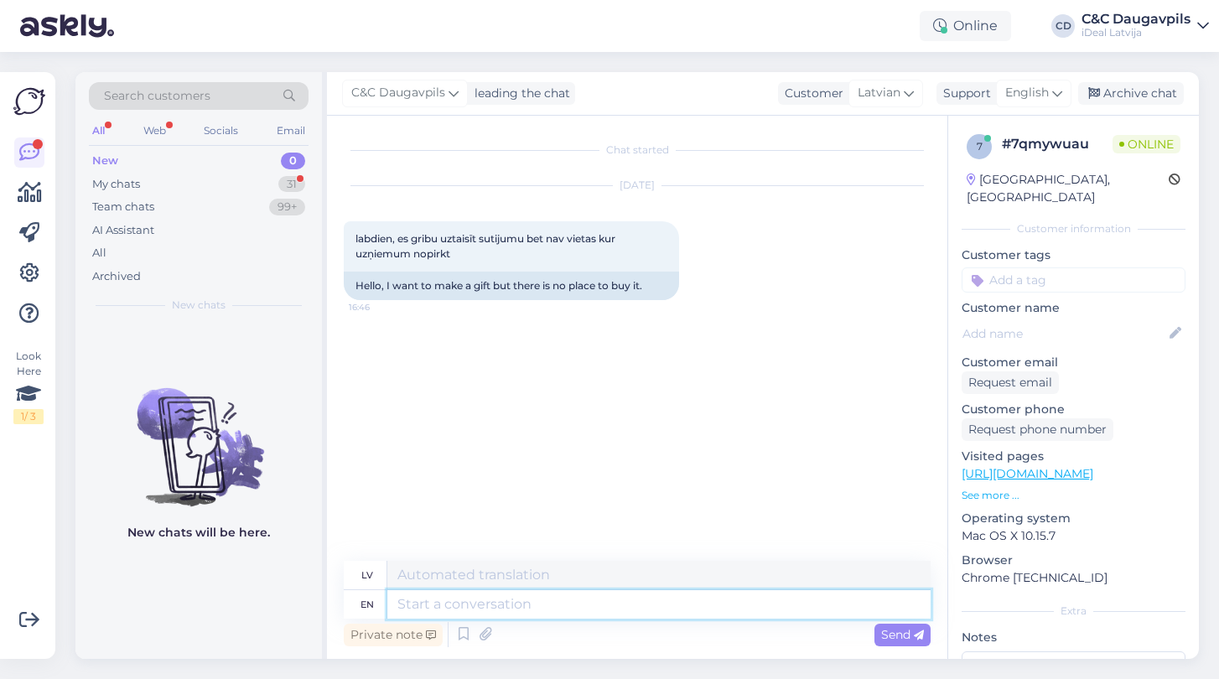
click at [506, 602] on textarea at bounding box center [658, 604] width 543 height 28
type textarea "Sveiki!"
type textarea "Sveiki! Ko"
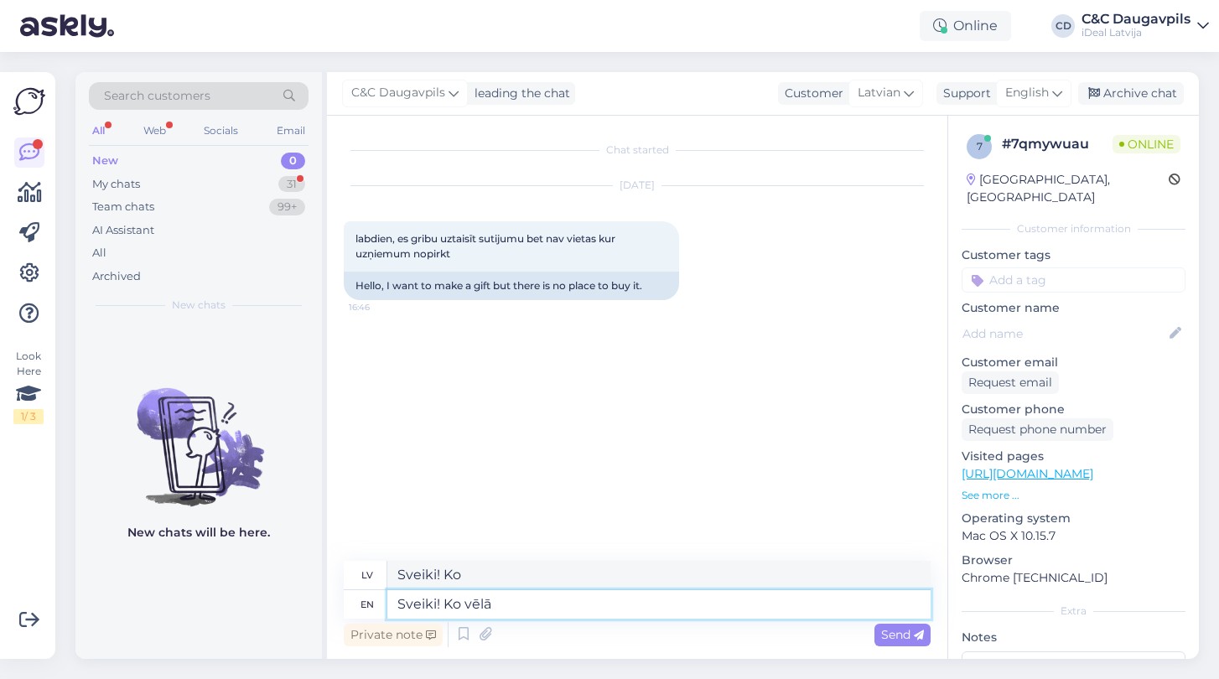
type textarea "Sveiki! Ko vēlāt"
type textarea "Sveiki! Ko vēl"
type textarea "Sveiki! Ko"
type textarea "Sveiki!"
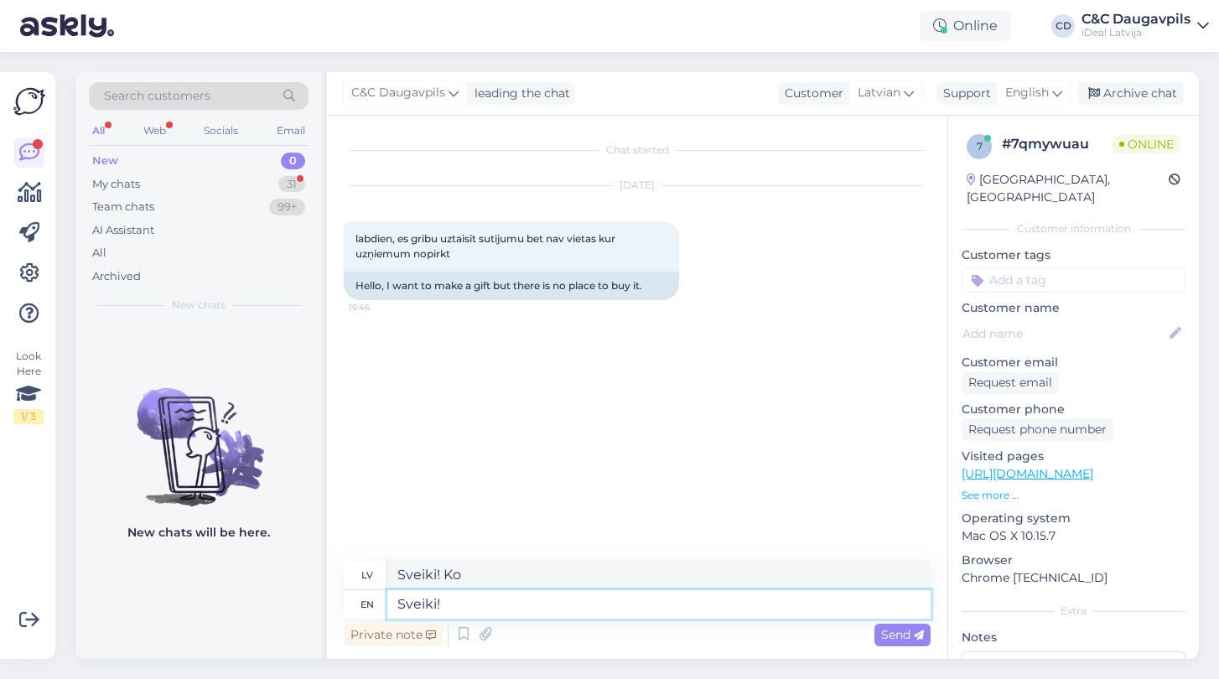
type textarea "Sveiki!"
type textarea "Sveiki! [GEOGRAPHIC_DATA]"
type textarea "Sveiki! Kādu preci"
type textarea "Sveiki! Kāds precīzs"
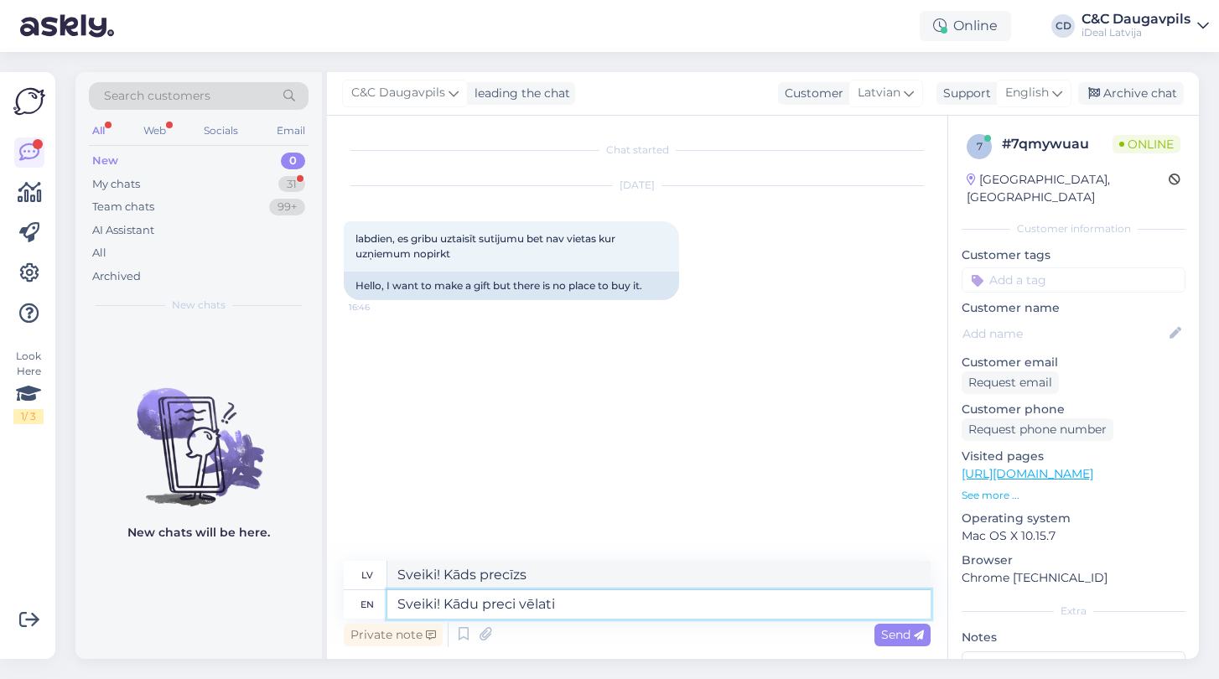
type textarea "Sveiki! Kādu preci vēlatis"
type textarea "Sveiki! Kāds precīzs vēlējums"
type textarea "Sveiki! Kādu preci vēlaties p"
type textarea "Sveiki! Kāds precīzs vēlēšanās"
type textarea "Sveiki! Kādu preci vēlaties pas"
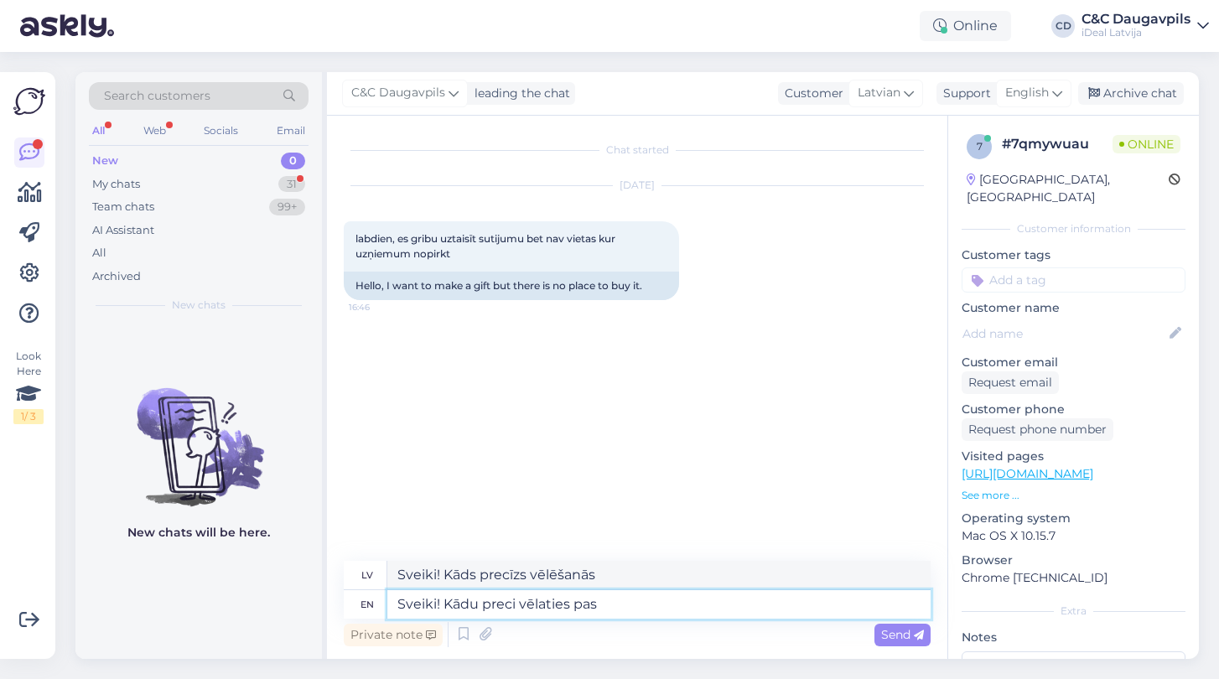
type textarea "Sveiki! Kādu preci vēlaties p"
type textarea "Sveiki! Kādu preci vēlaties pasūtīt?"
type textarea "Sveiki! Kādu preci vēlaties pasūtīt"
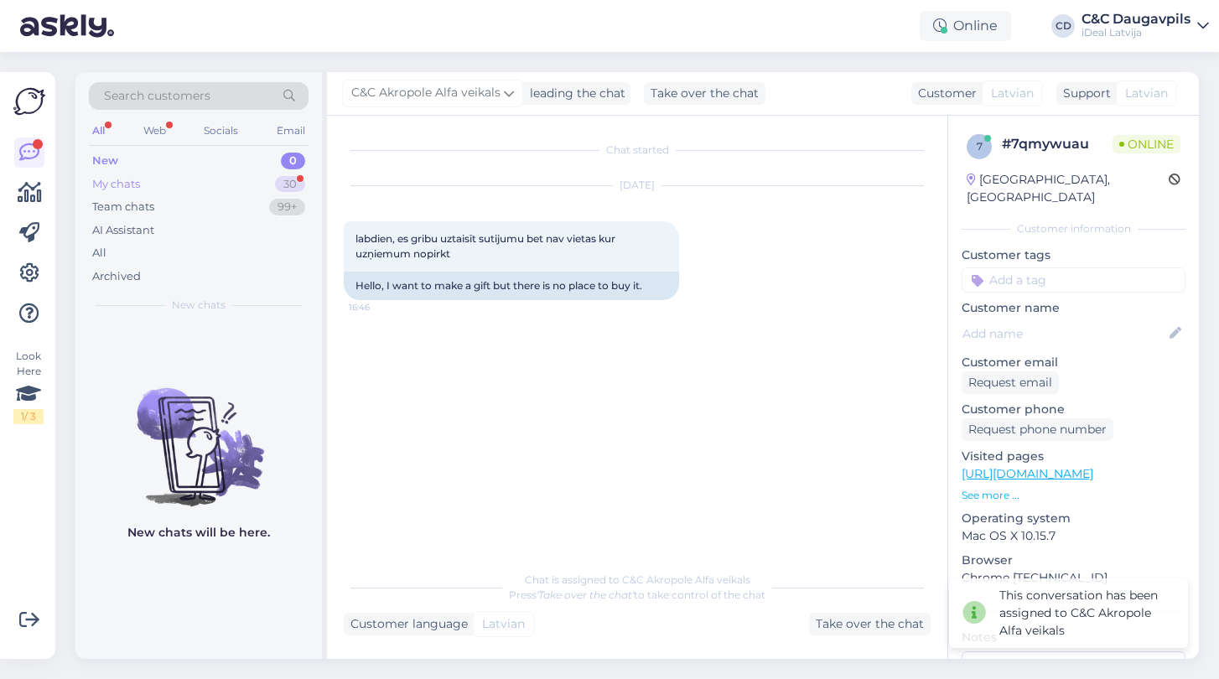
click at [201, 182] on div "My chats 30" at bounding box center [199, 184] width 220 height 23
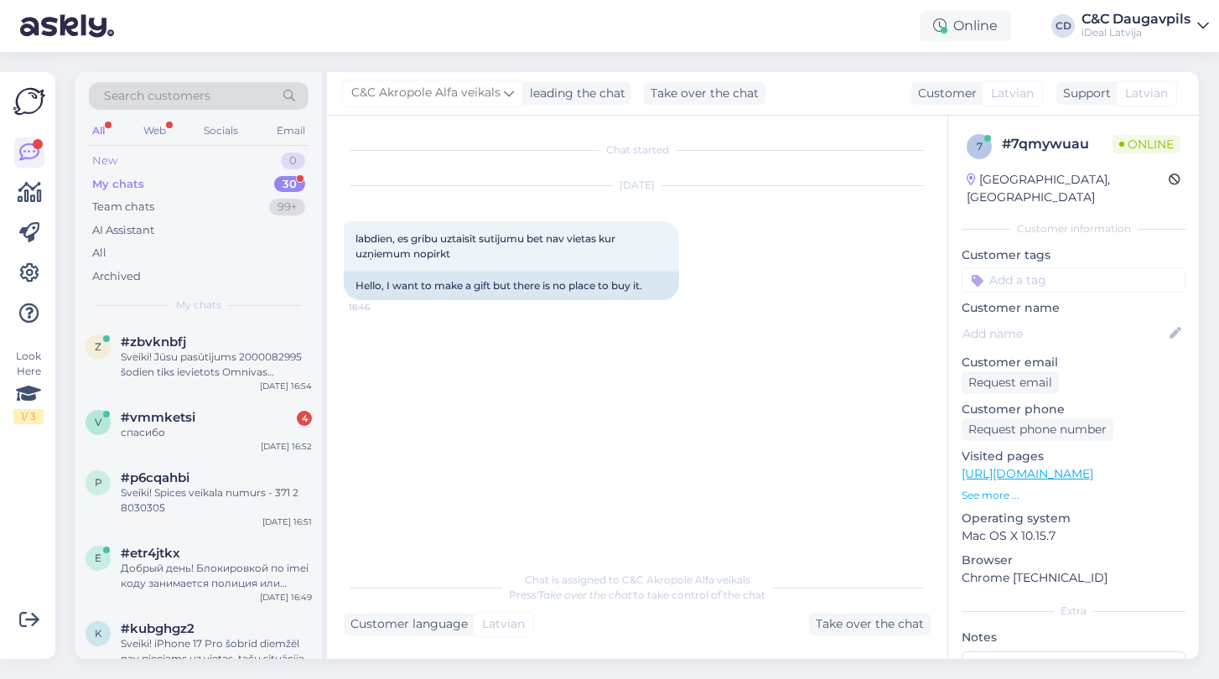
click at [227, 159] on div "New 0" at bounding box center [199, 160] width 220 height 23
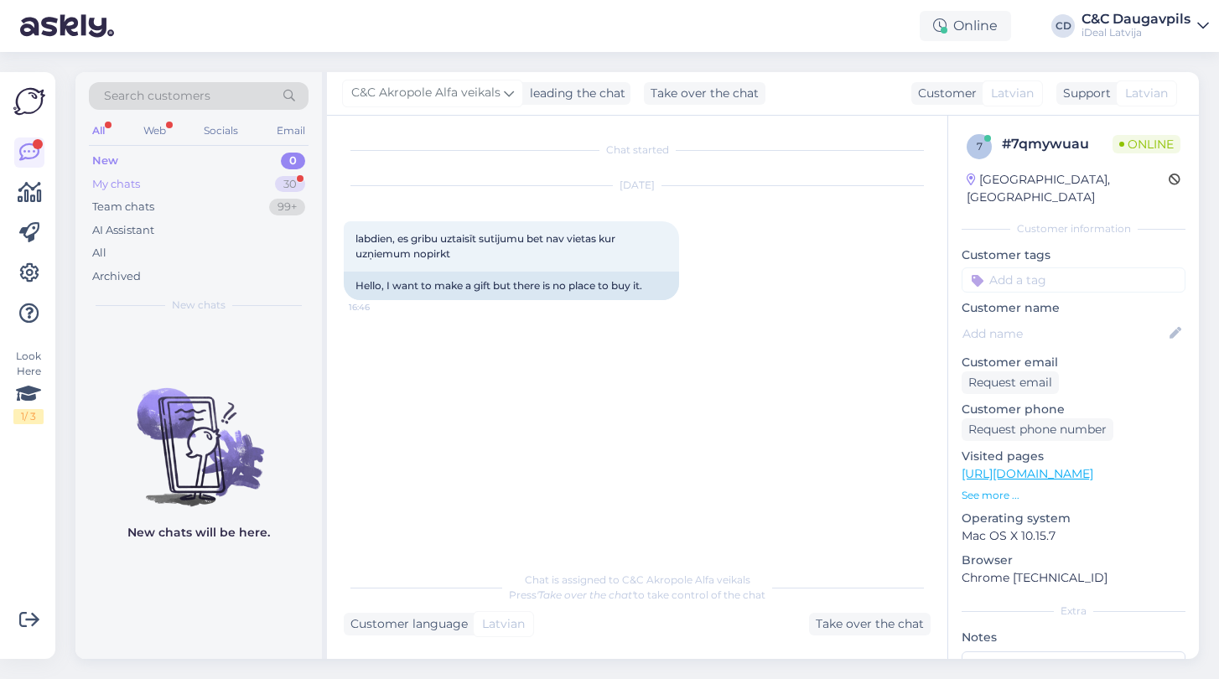
click at [218, 185] on div "My chats 30" at bounding box center [199, 184] width 220 height 23
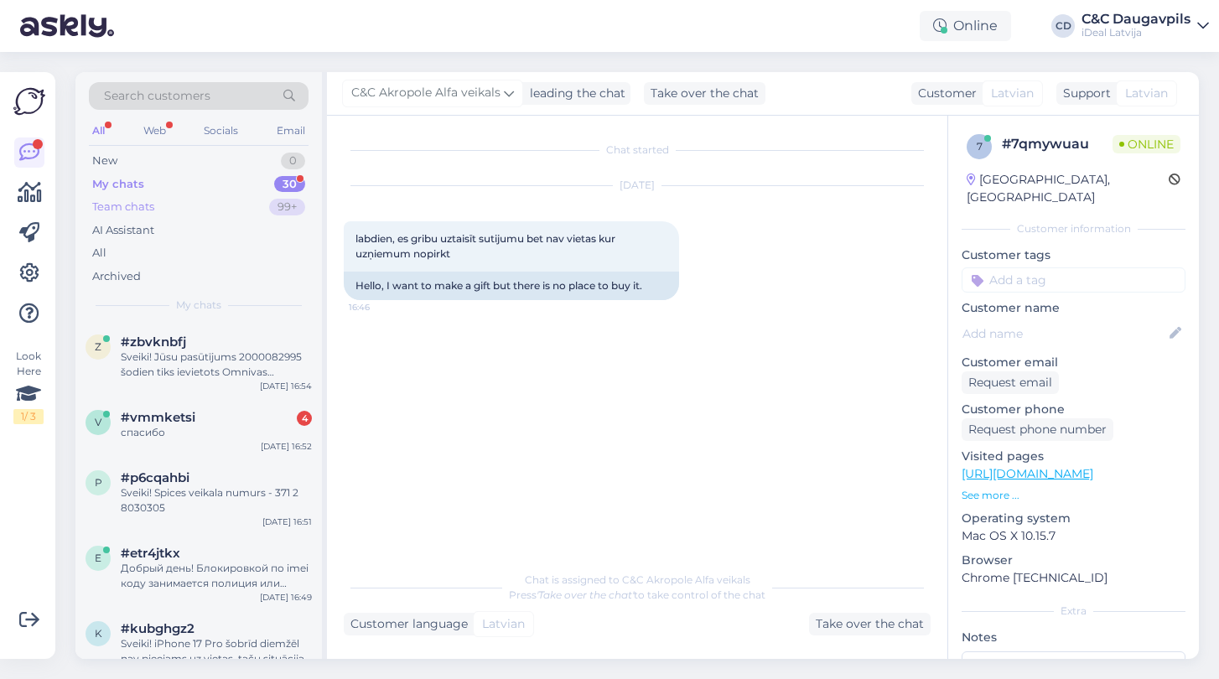
click at [212, 206] on div "Team chats 99+" at bounding box center [199, 206] width 220 height 23
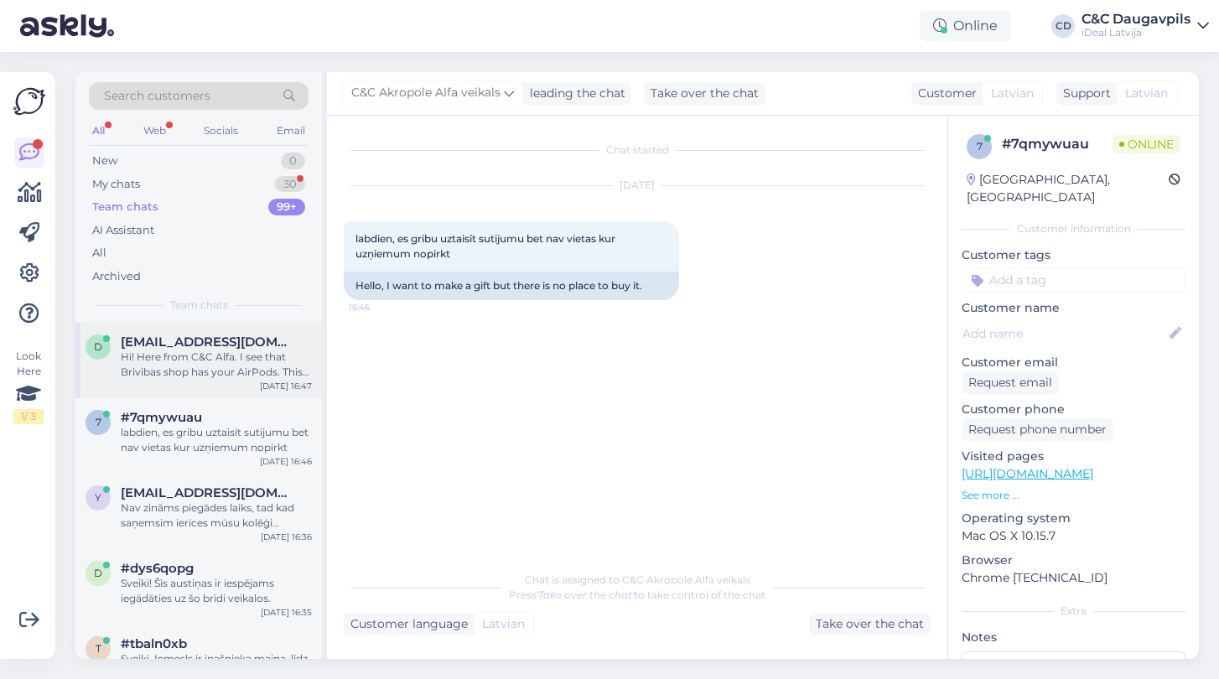
click at [210, 370] on div "Hi! Here from C&C Alfa. I see that Brivibas shop has your AirPods. This morning…" at bounding box center [216, 365] width 191 height 30
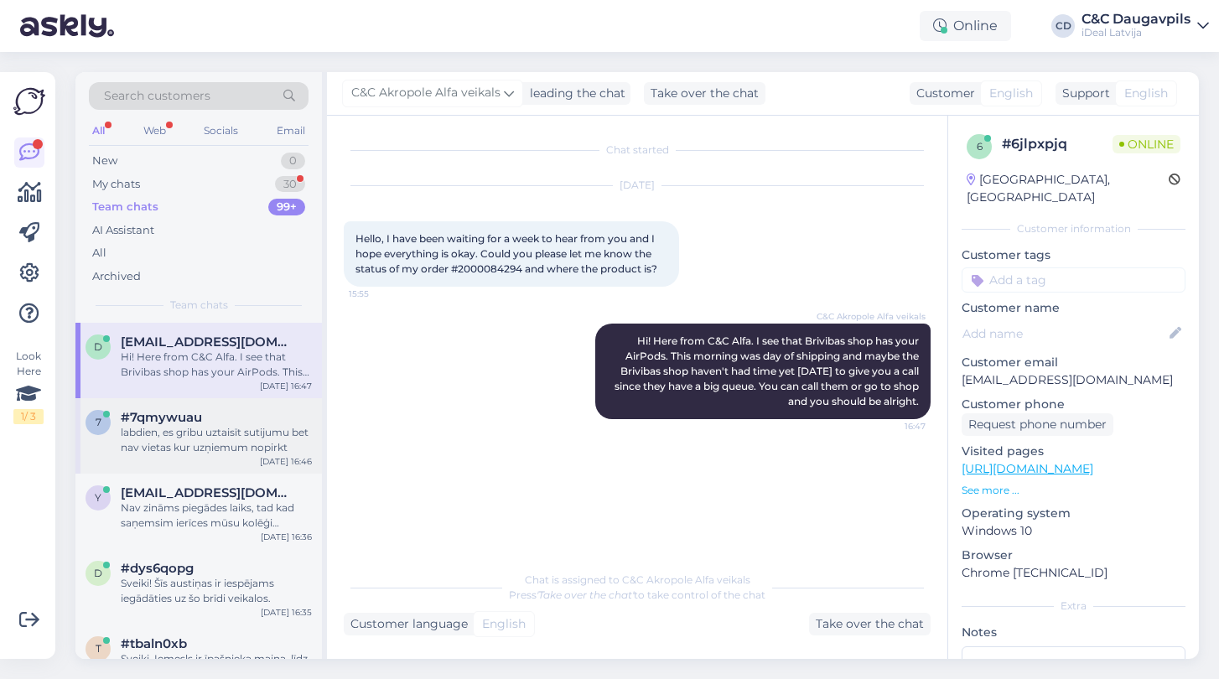
click at [228, 436] on div "labdien, es gribu uztaisīt sutijumu bet nav vietas kur uzņiemum nopirkt" at bounding box center [216, 440] width 191 height 30
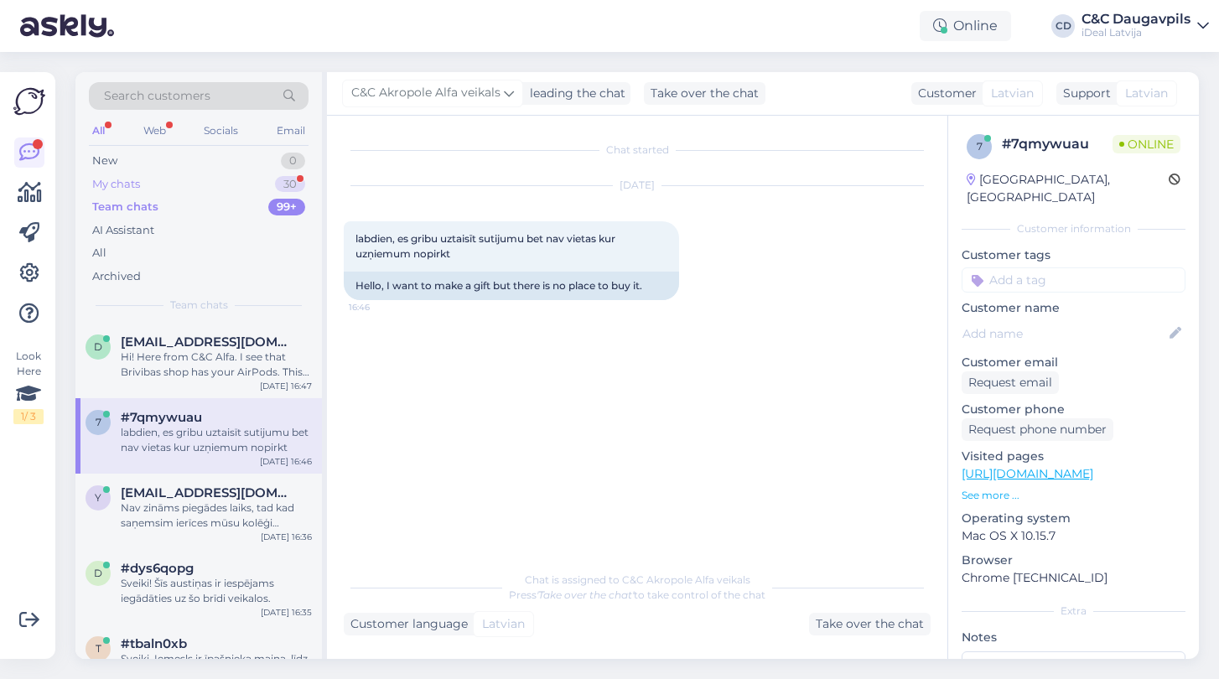
click at [216, 179] on div "My chats 30" at bounding box center [199, 184] width 220 height 23
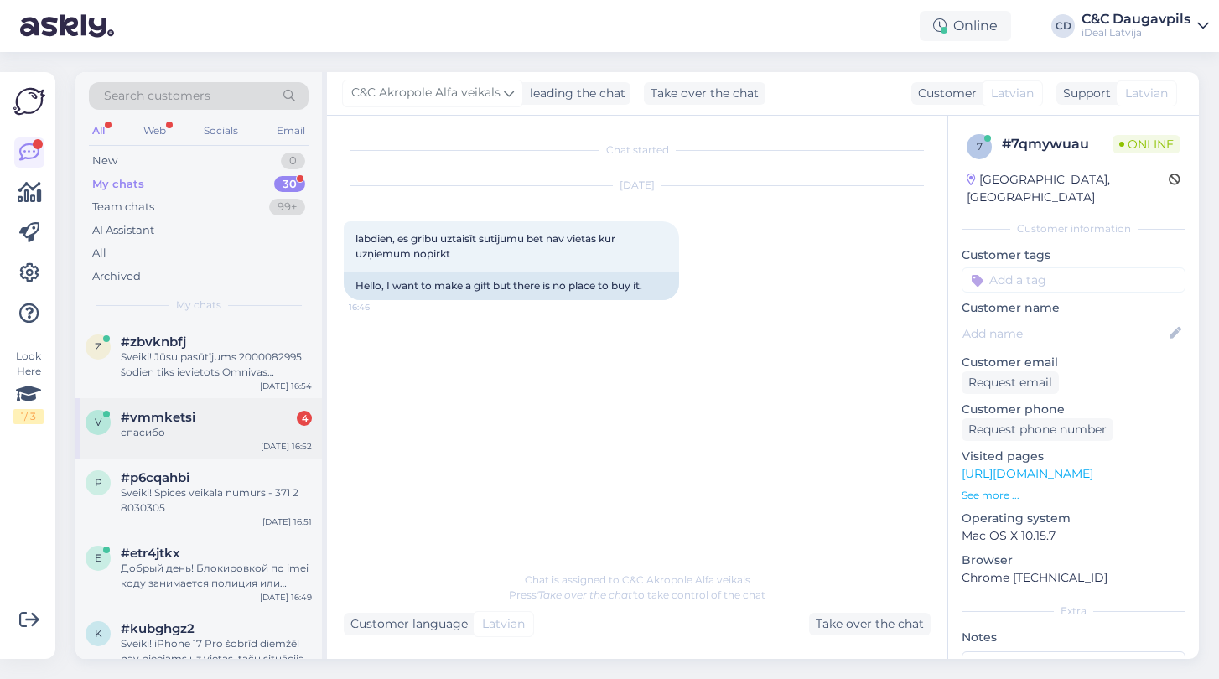
click at [209, 443] on div "v #vmmketsi 4 спасибо [DATE] 16:52" at bounding box center [198, 428] width 246 height 60
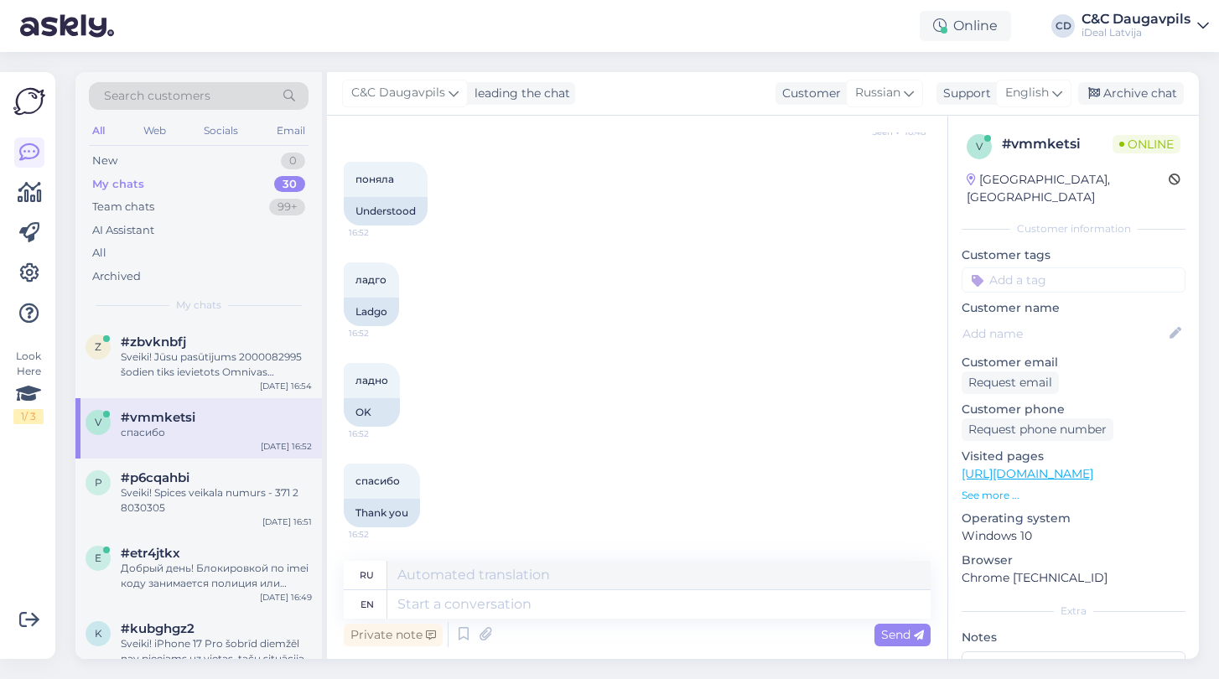
scroll to position [492, 0]
click at [411, 612] on textarea at bounding box center [658, 604] width 543 height 28
type textarea "Пожалуйста"
type textarea "Пожалуйста!"
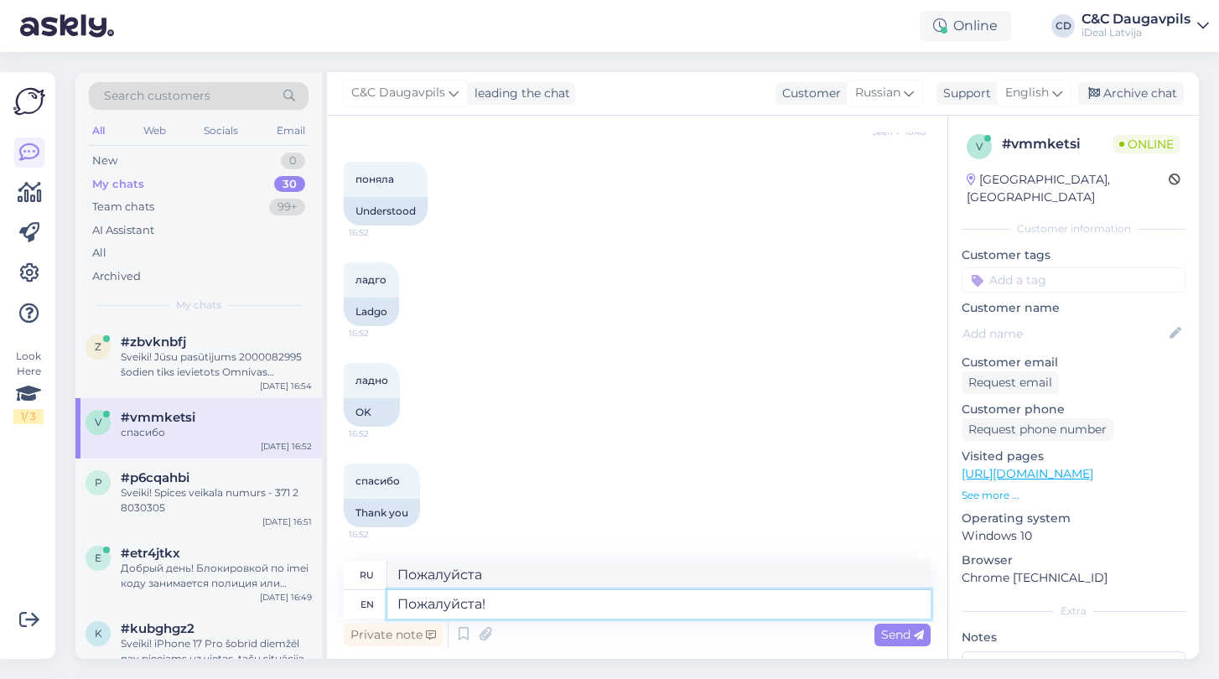
type textarea "Пожалуйста!"
click at [897, 638] on span "Send" at bounding box center [902, 634] width 43 height 15
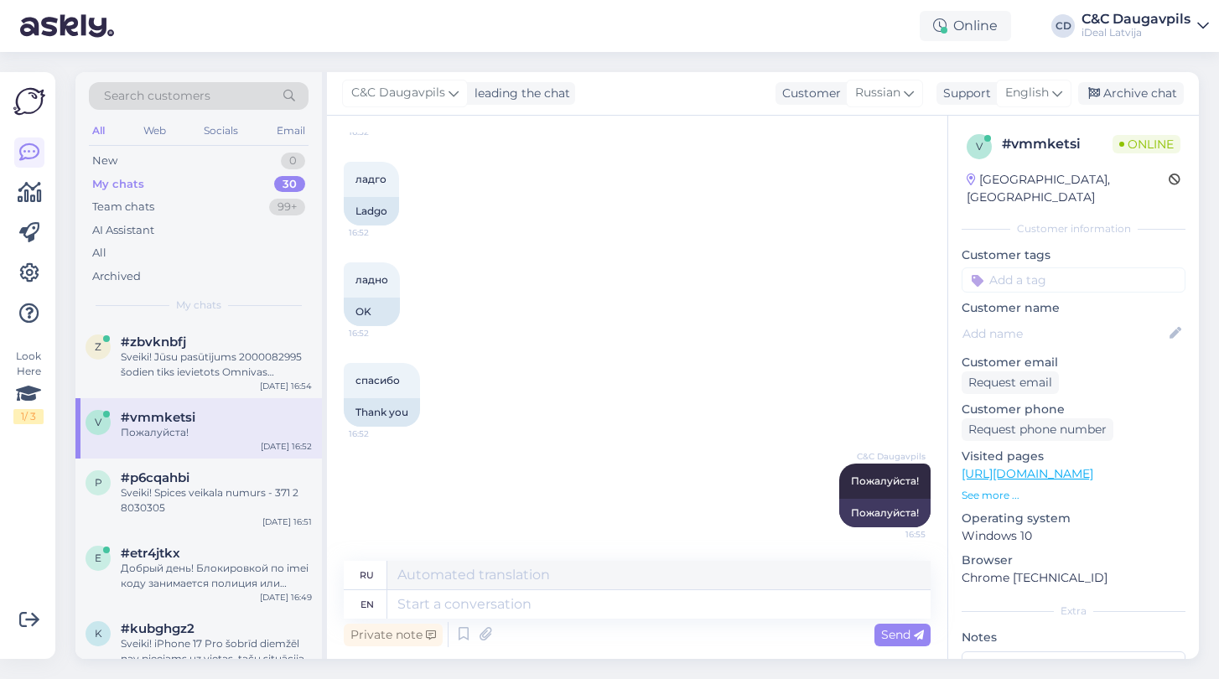
scroll to position [0, 0]
click at [145, 158] on div "New 0" at bounding box center [199, 160] width 220 height 23
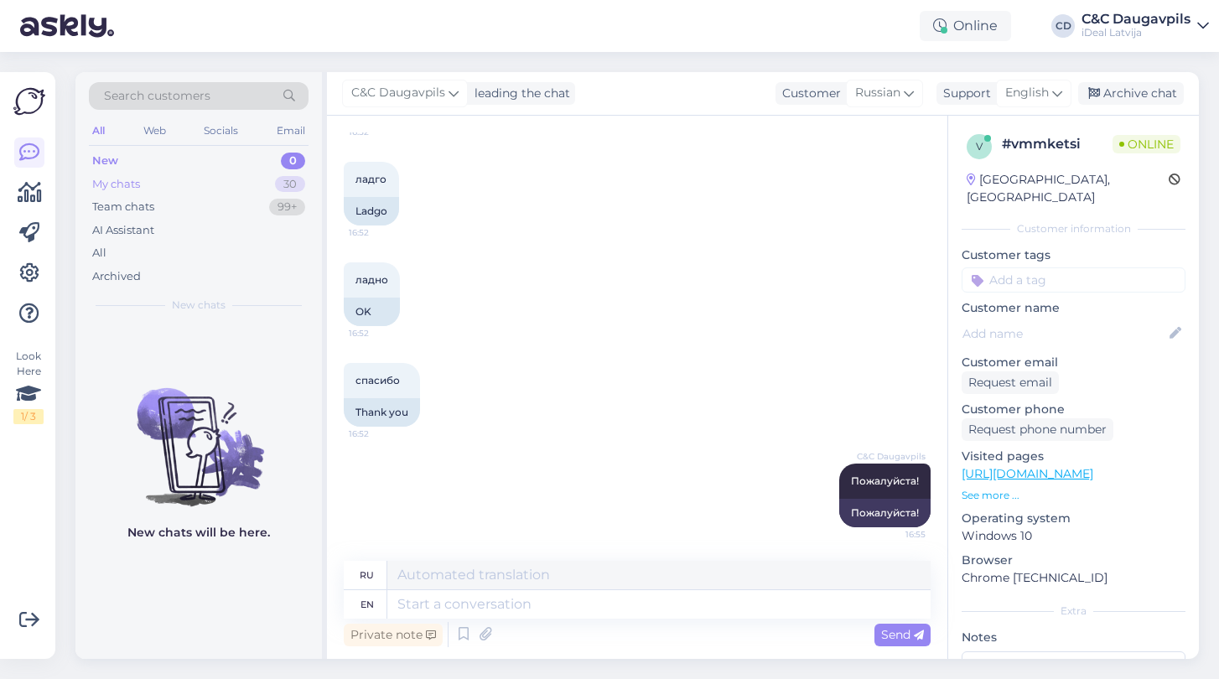
click at [151, 189] on div "My chats 30" at bounding box center [199, 184] width 220 height 23
